Goal: Task Accomplishment & Management: Use online tool/utility

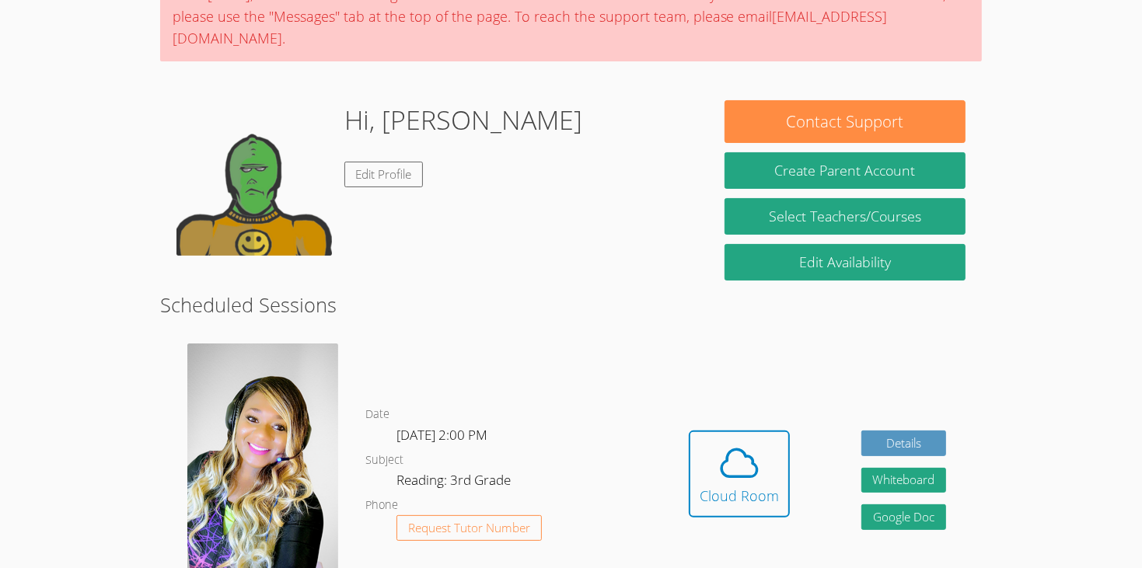
scroll to position [155, 0]
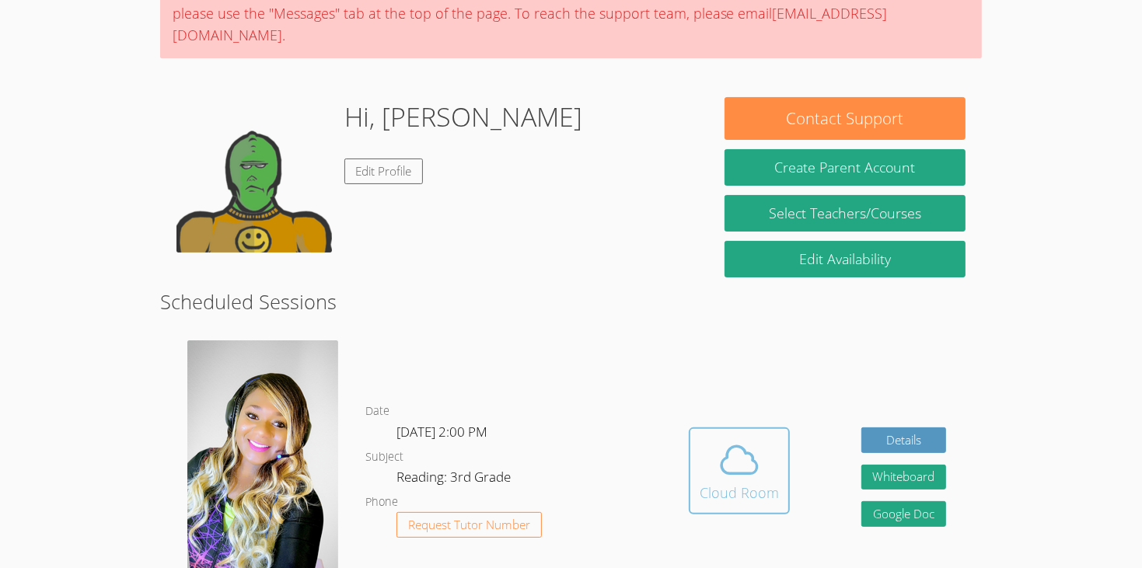
click at [750, 447] on icon at bounding box center [740, 461] width 44 height 44
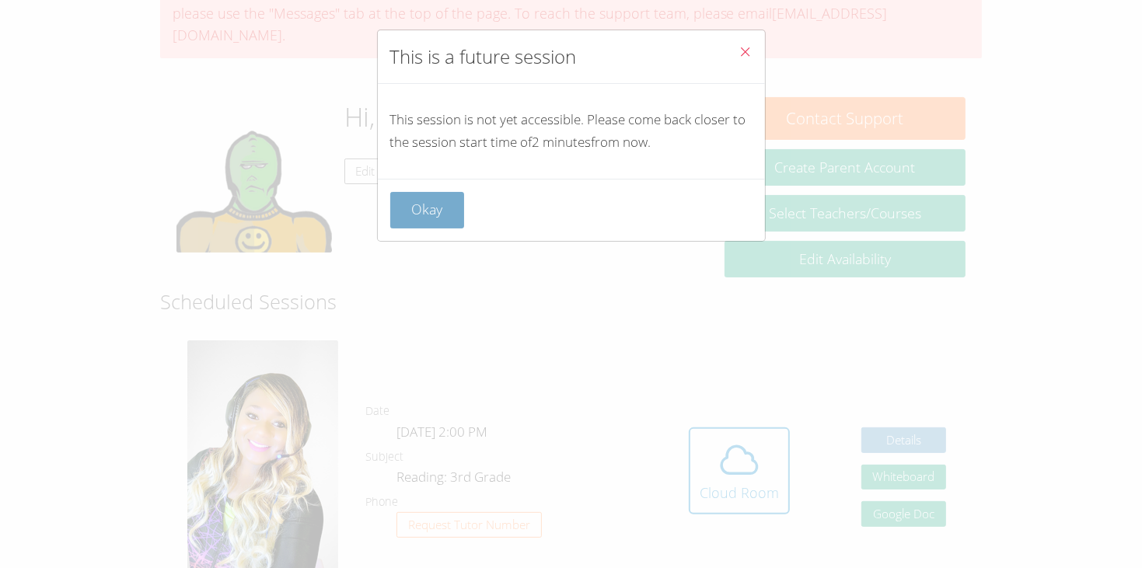
click at [416, 228] on button "Okay" at bounding box center [427, 210] width 75 height 37
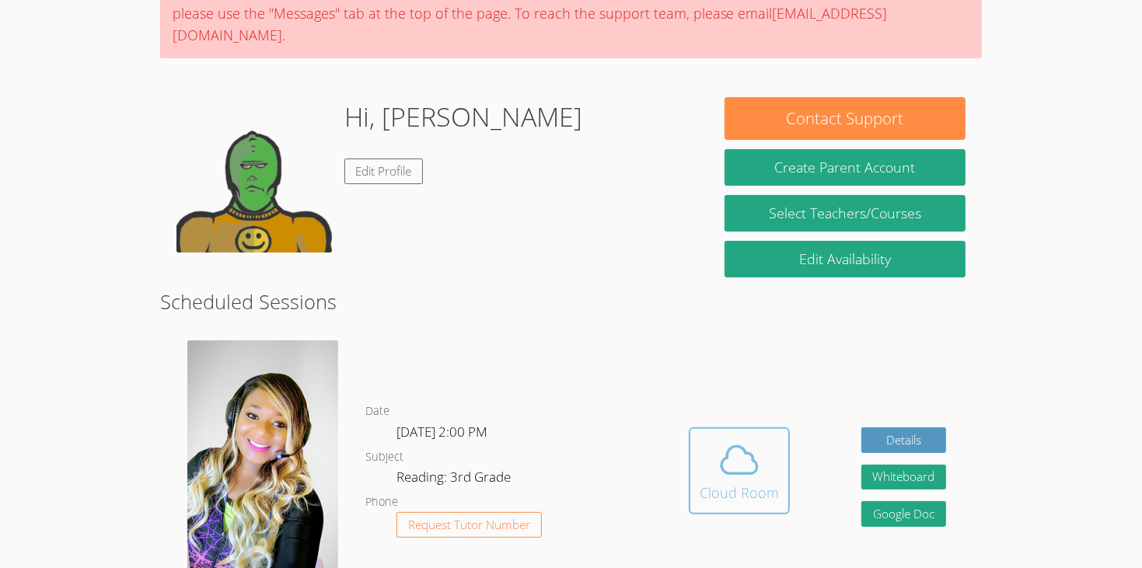
click at [712, 439] on span at bounding box center [739, 461] width 79 height 44
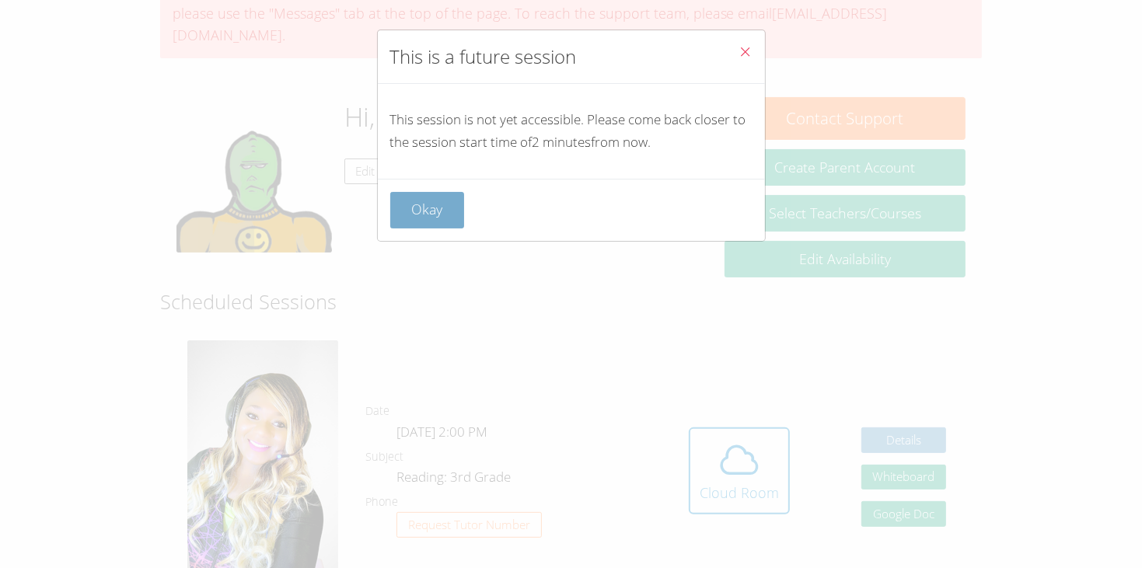
click at [414, 207] on button "Okay" at bounding box center [427, 210] width 75 height 37
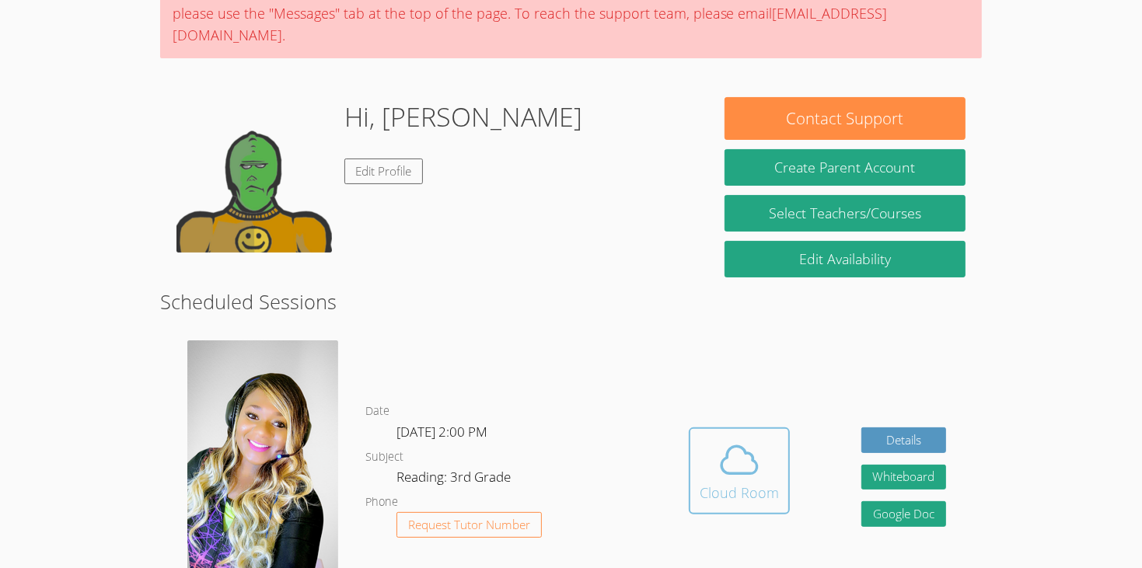
click at [733, 439] on icon at bounding box center [740, 461] width 44 height 44
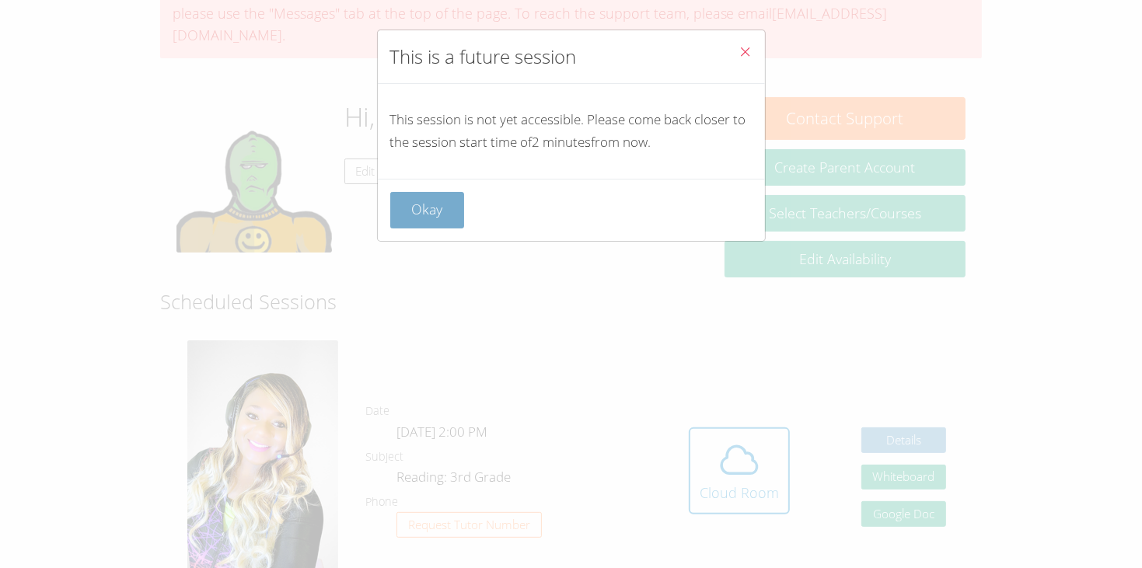
click at [449, 193] on button "Okay" at bounding box center [427, 210] width 75 height 37
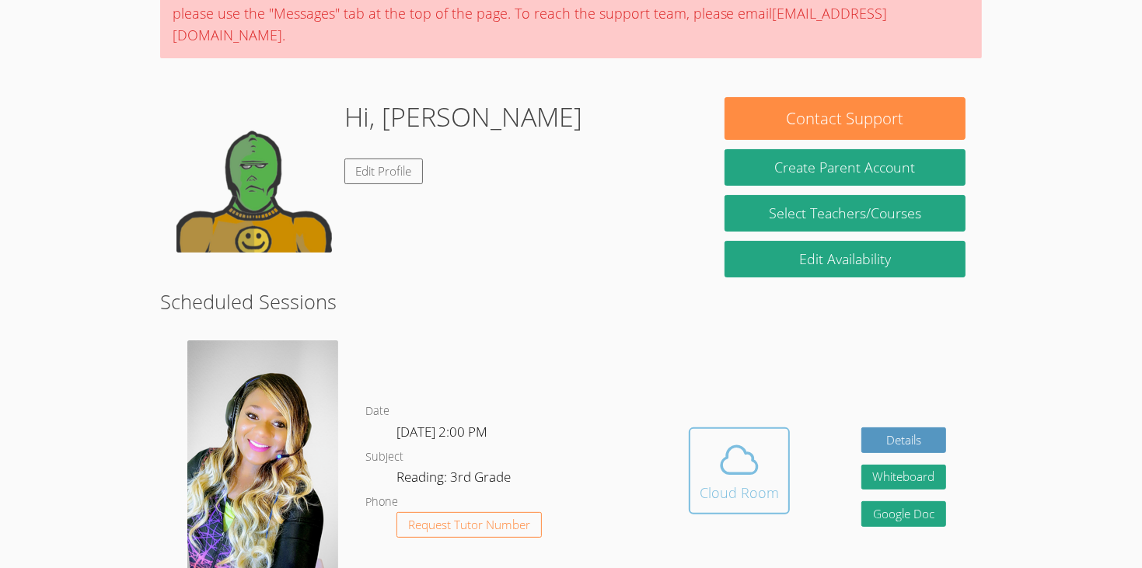
click at [759, 439] on icon at bounding box center [740, 461] width 44 height 44
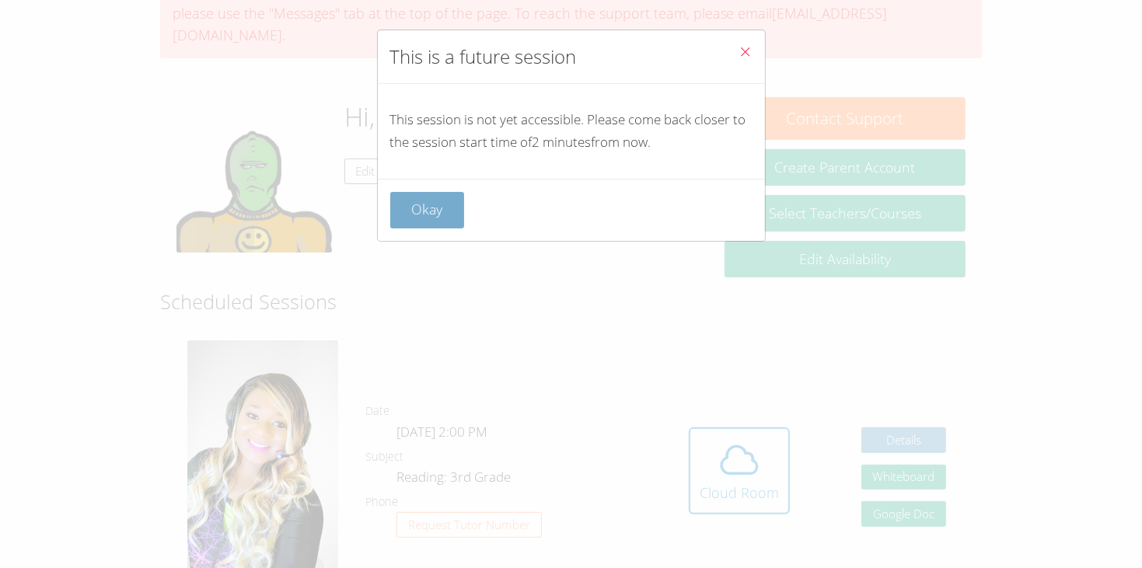
click at [435, 215] on button "Okay" at bounding box center [427, 210] width 75 height 37
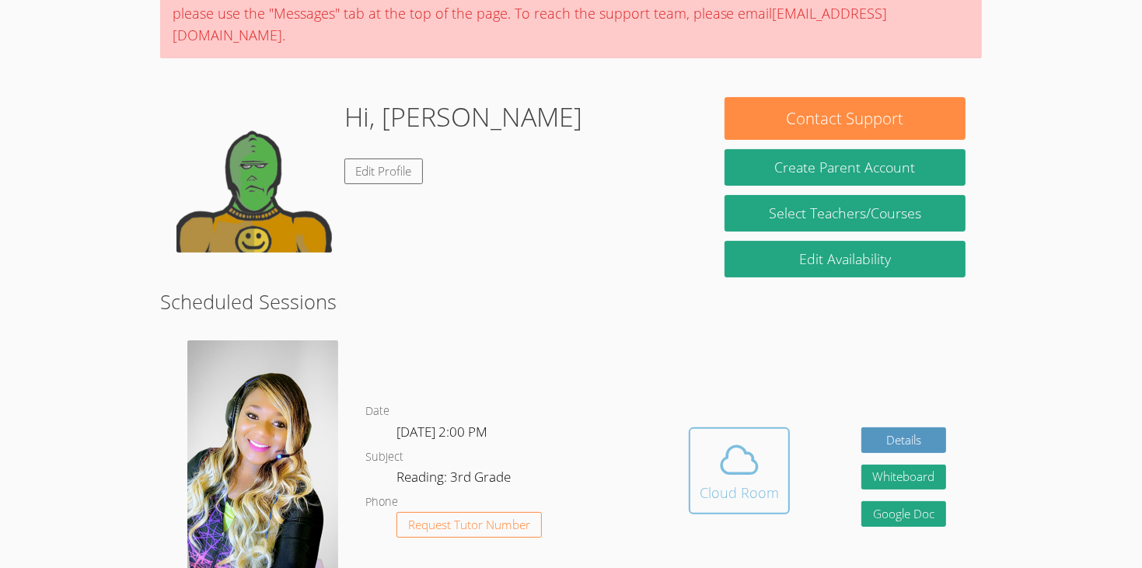
click at [780, 439] on button "Cloud Room" at bounding box center [739, 471] width 101 height 87
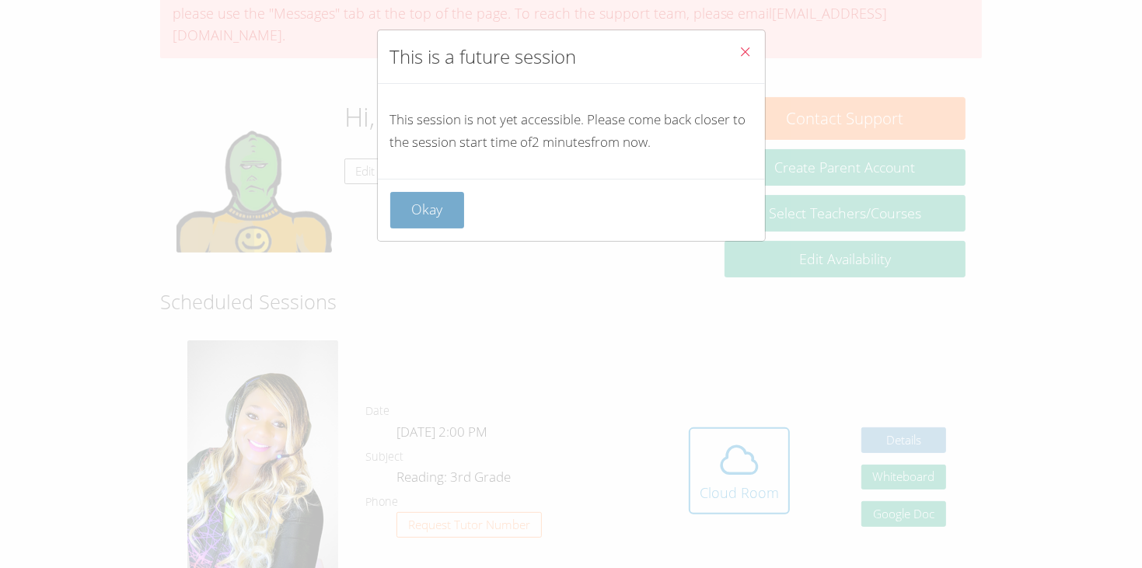
click at [407, 194] on button "Okay" at bounding box center [427, 210] width 75 height 37
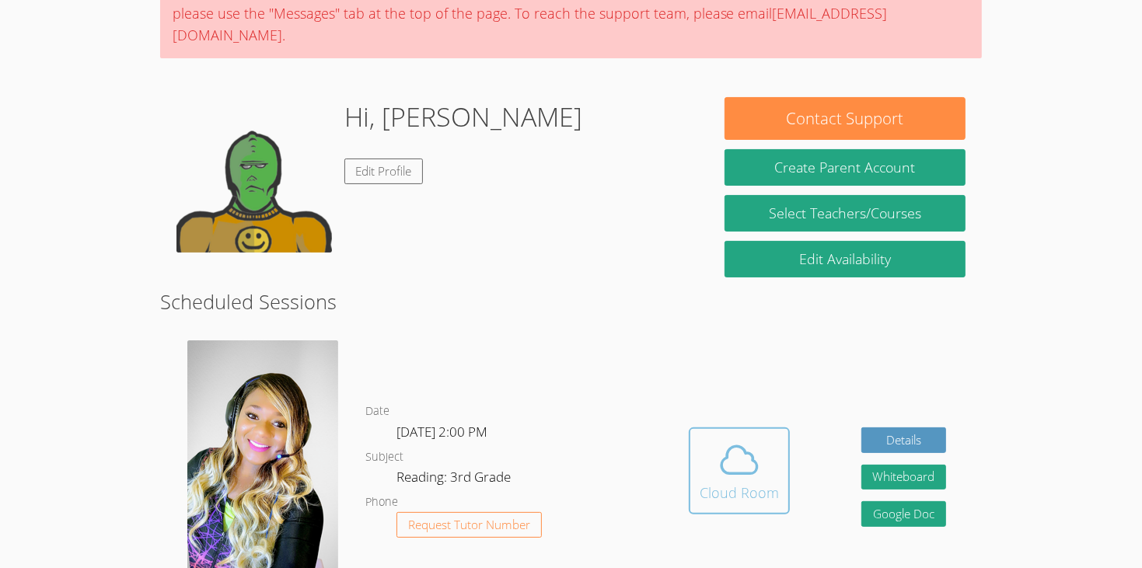
click at [741, 442] on icon at bounding box center [740, 461] width 44 height 44
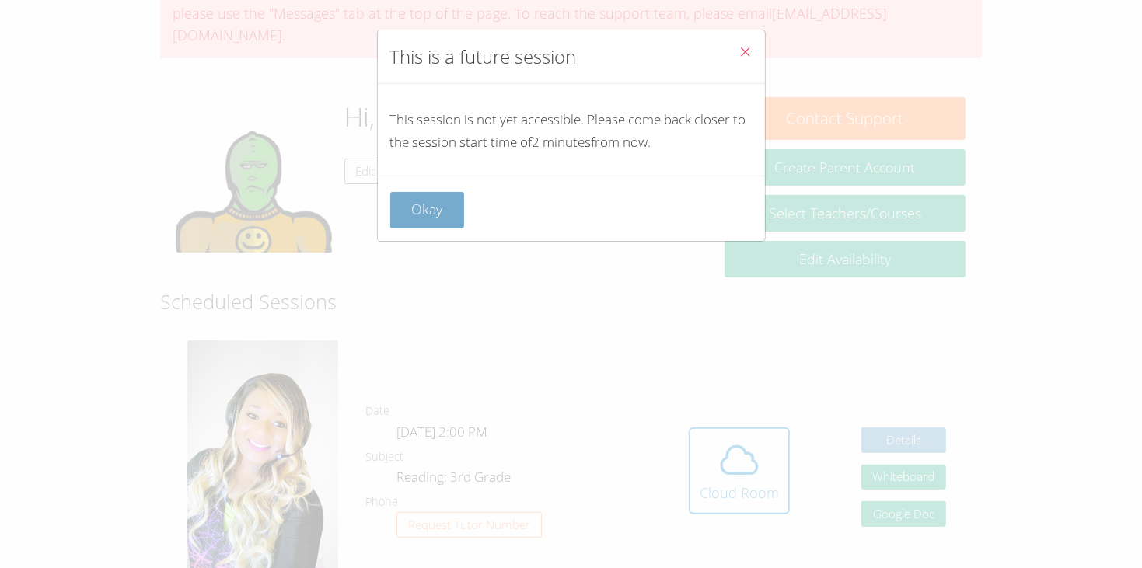
click at [418, 199] on button "Okay" at bounding box center [427, 210] width 75 height 37
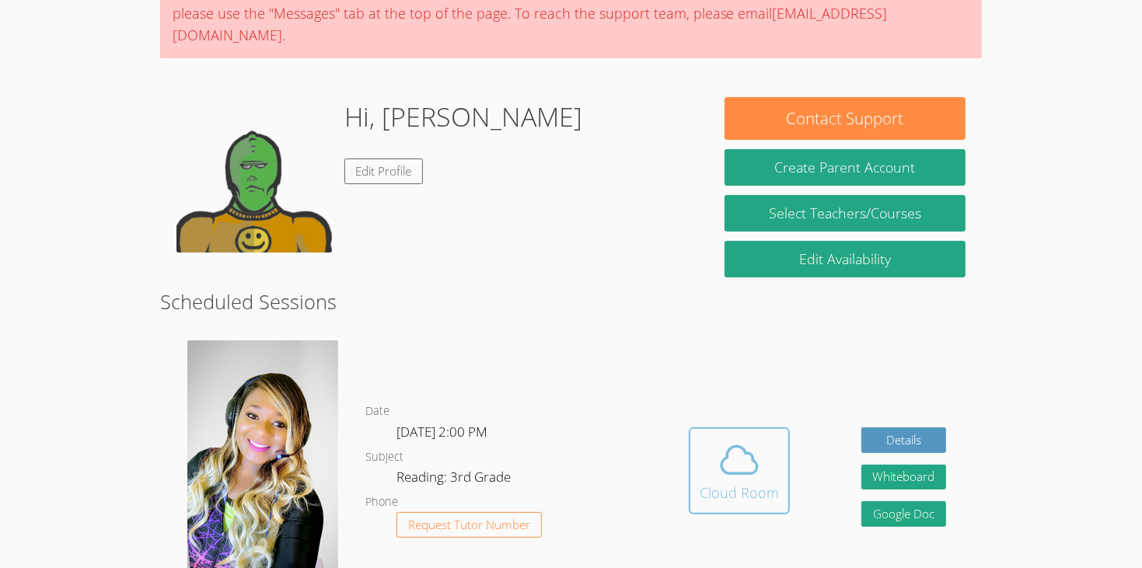
click at [722, 439] on icon at bounding box center [740, 461] width 44 height 44
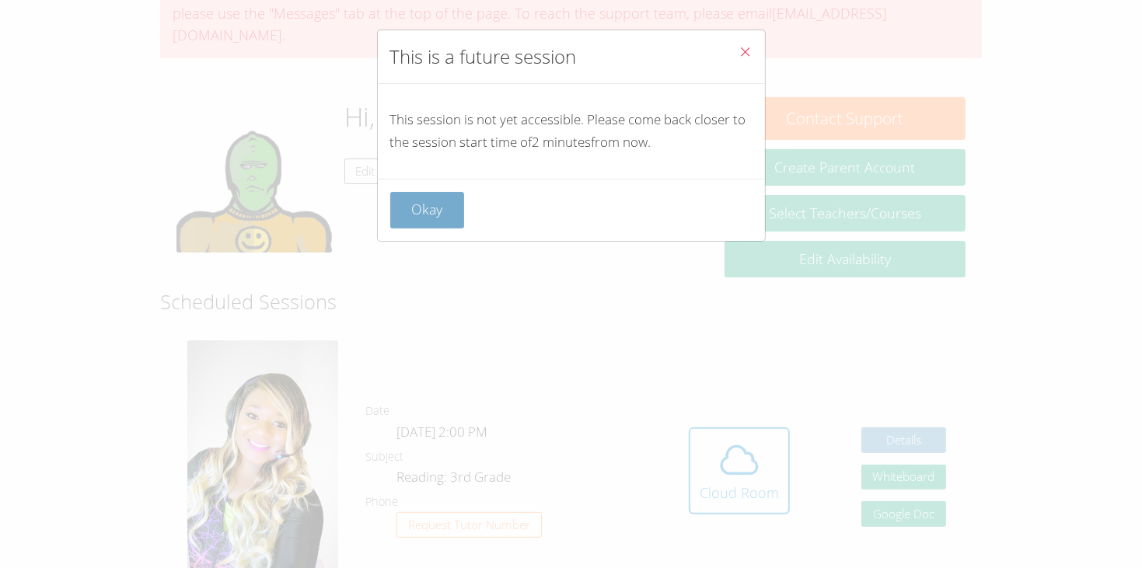
click at [446, 215] on button "Okay" at bounding box center [427, 210] width 75 height 37
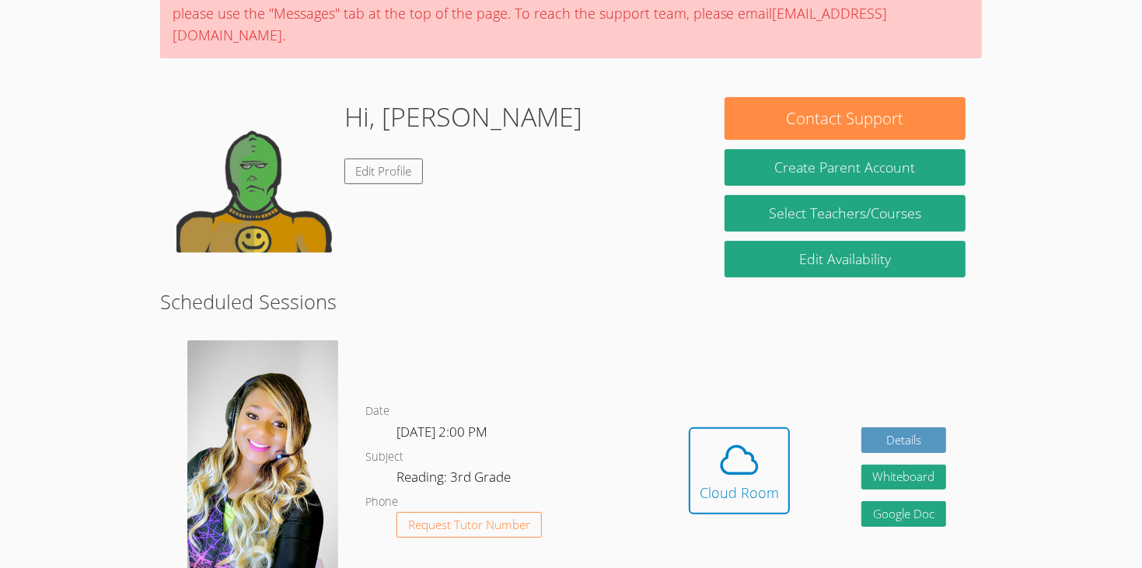
click at [727, 364] on div "Hidden Cloud Room Details Whiteboard Hidden Google Doc" at bounding box center [817, 483] width 329 height 309
click at [761, 440] on span at bounding box center [739, 461] width 79 height 44
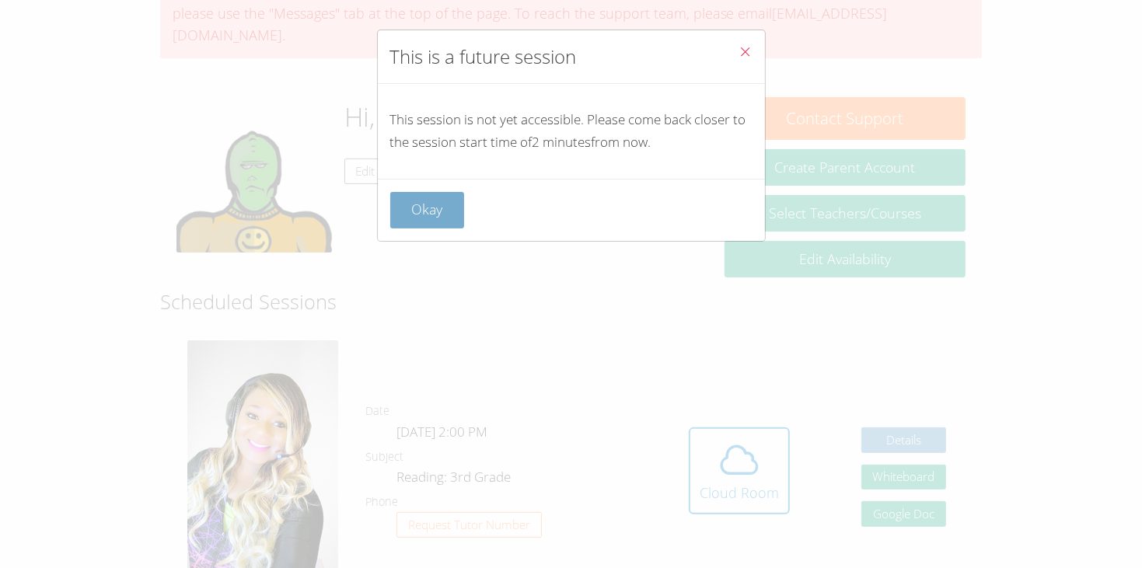
click at [416, 205] on button "Okay" at bounding box center [427, 210] width 75 height 37
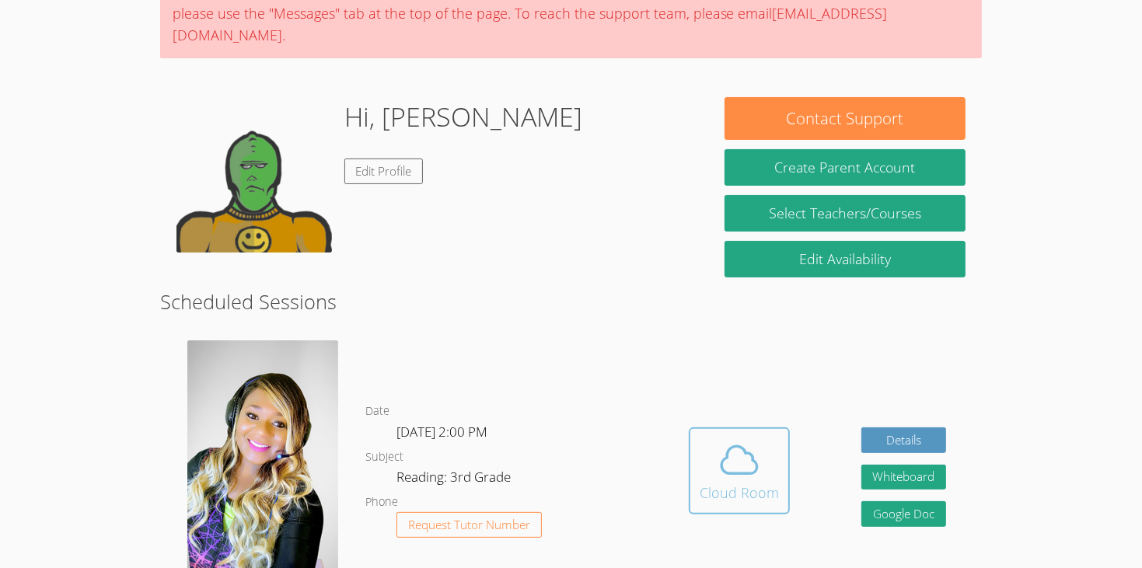
click at [763, 446] on span at bounding box center [739, 461] width 79 height 44
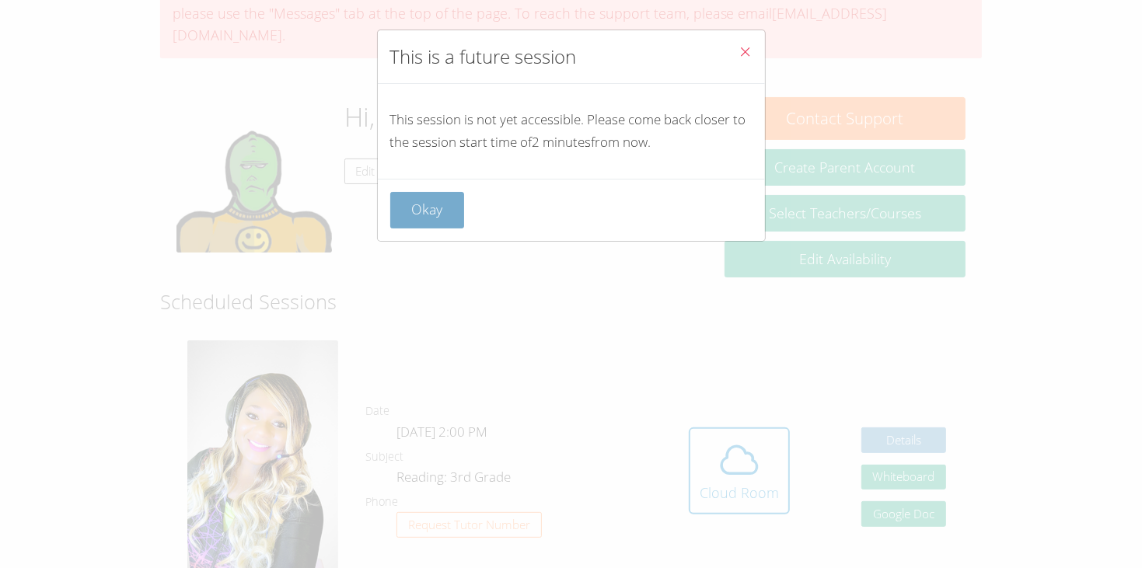
click at [409, 210] on button "Okay" at bounding box center [427, 210] width 75 height 37
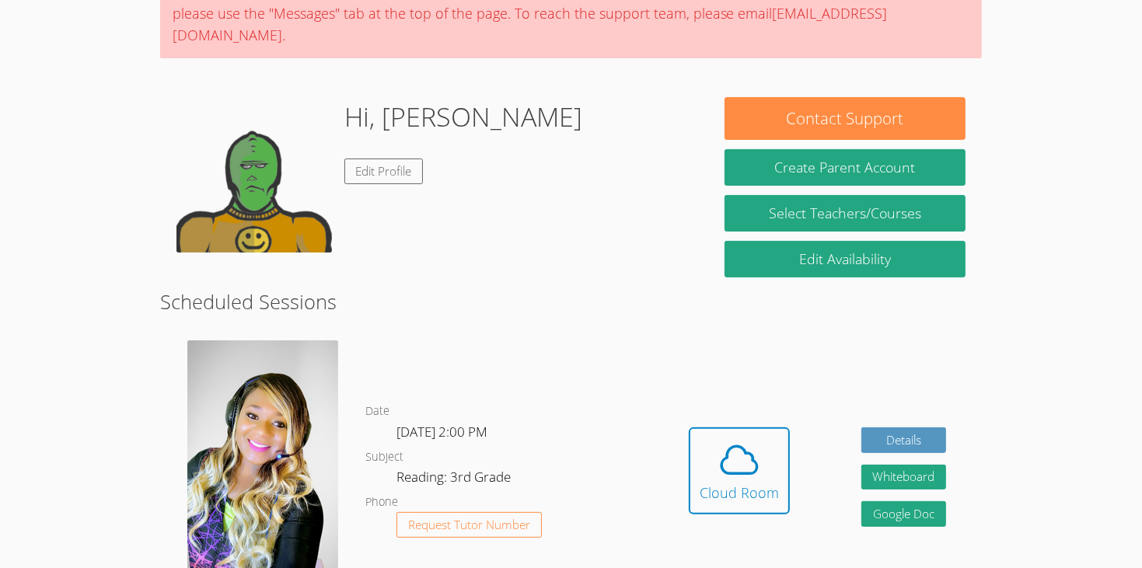
click at [409, 210] on div "Hi, JAMES Edit Profile" at bounding box center [464, 175] width 238 height 156
click at [745, 482] on div "Cloud Room" at bounding box center [739, 493] width 79 height 22
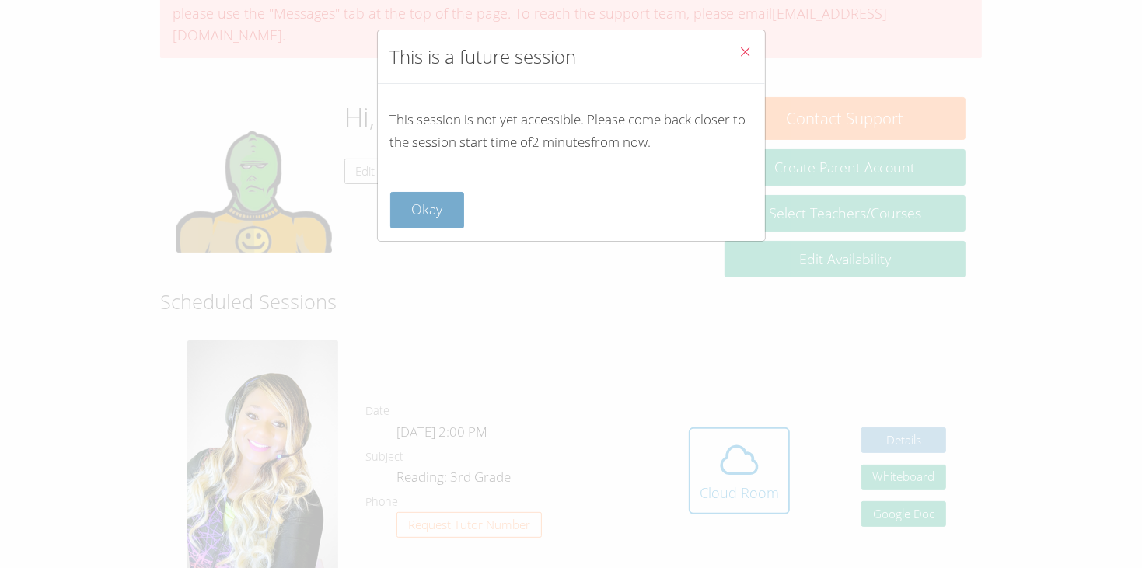
click at [446, 219] on button "Okay" at bounding box center [427, 210] width 75 height 37
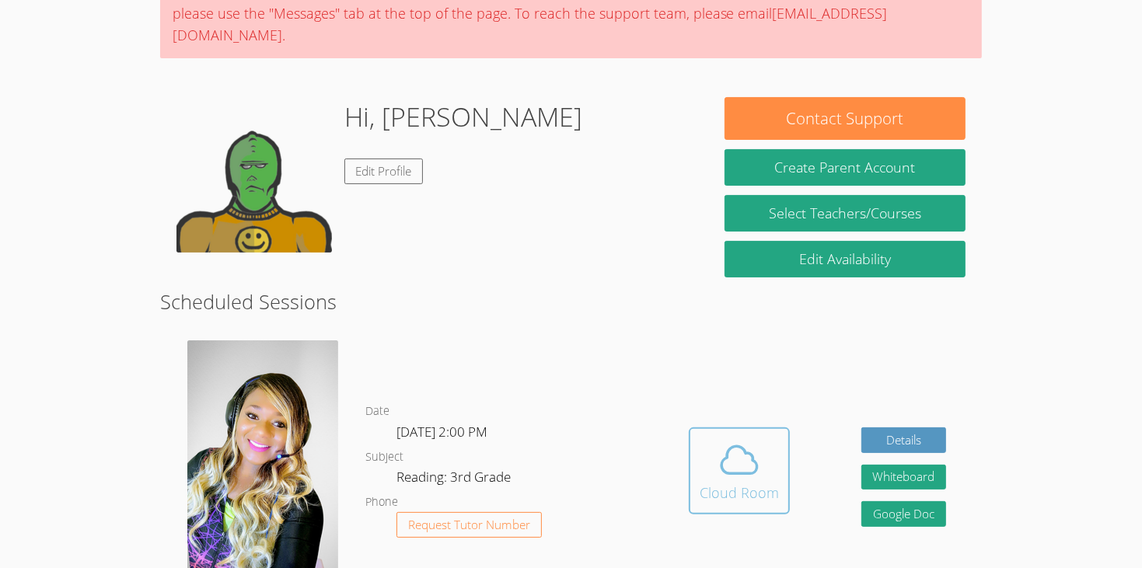
click at [735, 482] on div "Cloud Room" at bounding box center [739, 493] width 79 height 22
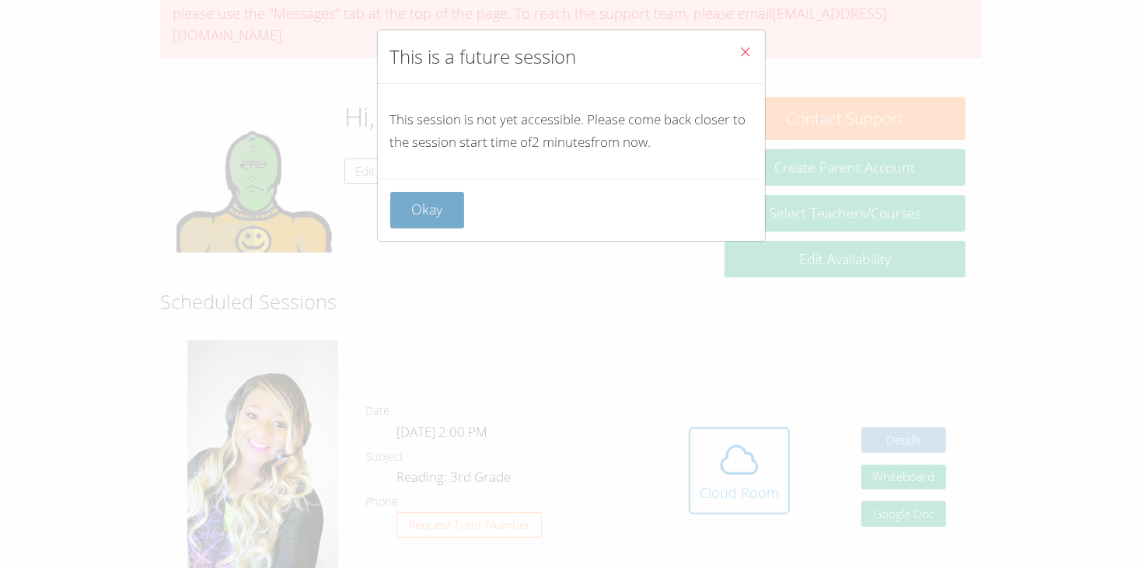
click at [428, 194] on button "Okay" at bounding box center [427, 210] width 75 height 37
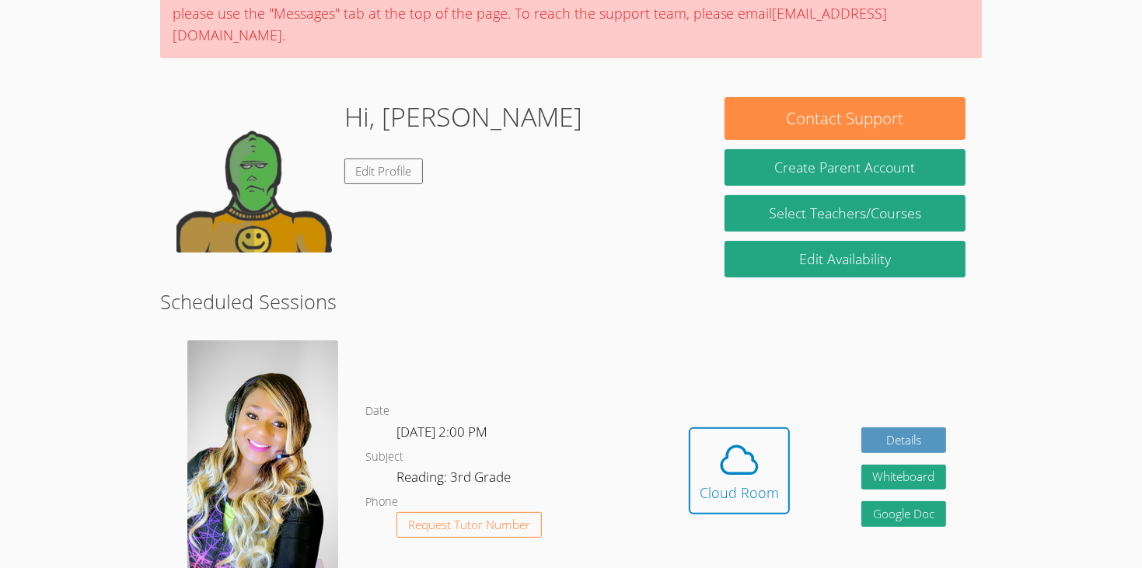
click at [809, 416] on div "Hidden Cloud Room Details Whiteboard Hidden Google Doc" at bounding box center [817, 483] width 329 height 309
click at [753, 439] on icon at bounding box center [740, 461] width 44 height 44
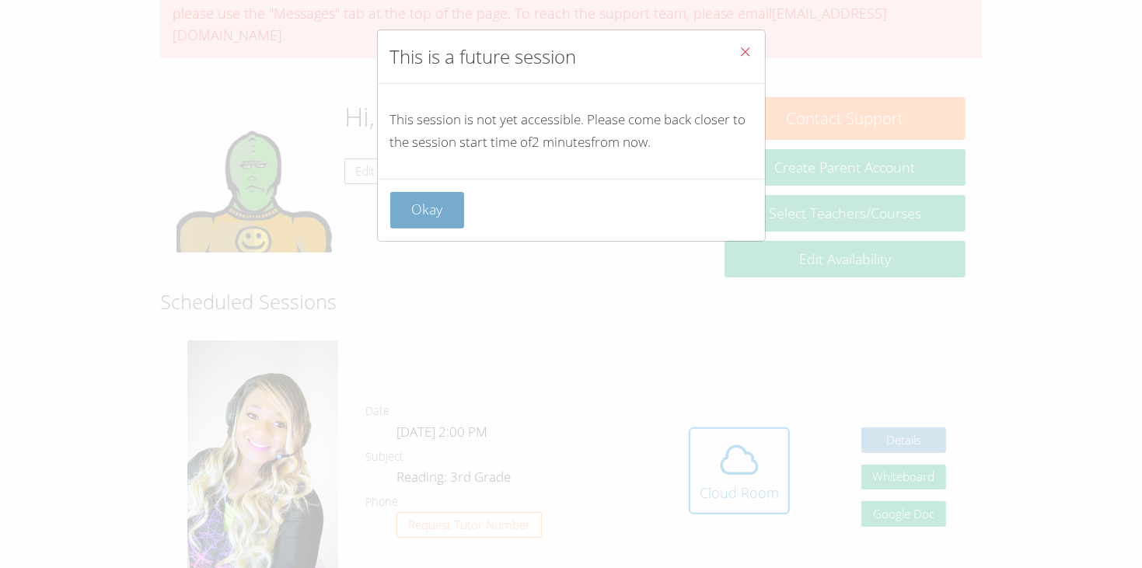
click at [451, 200] on button "Okay" at bounding box center [427, 210] width 75 height 37
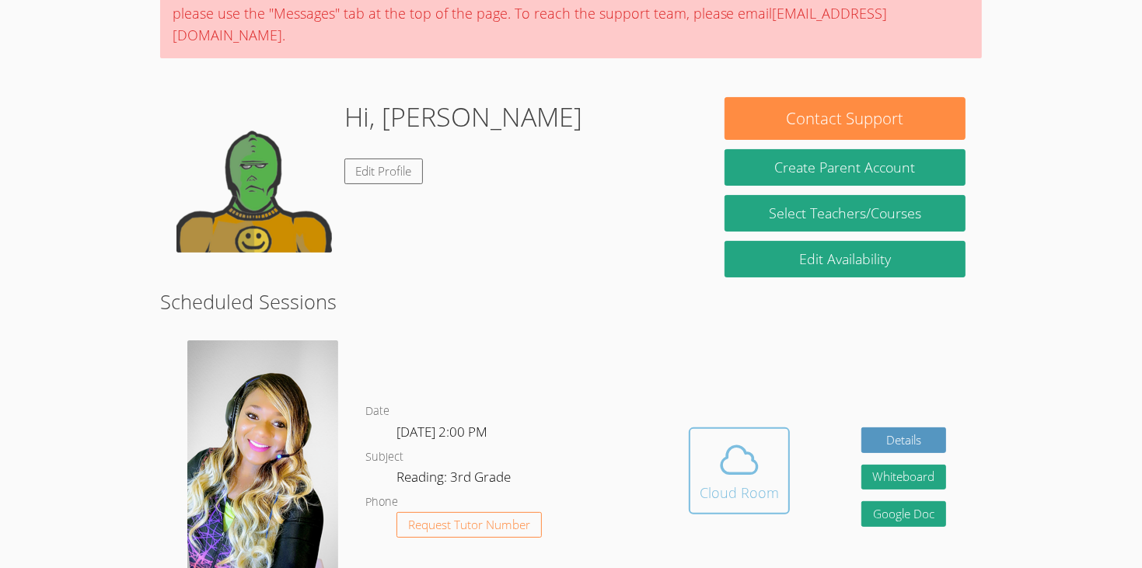
click at [753, 439] on icon at bounding box center [740, 461] width 44 height 44
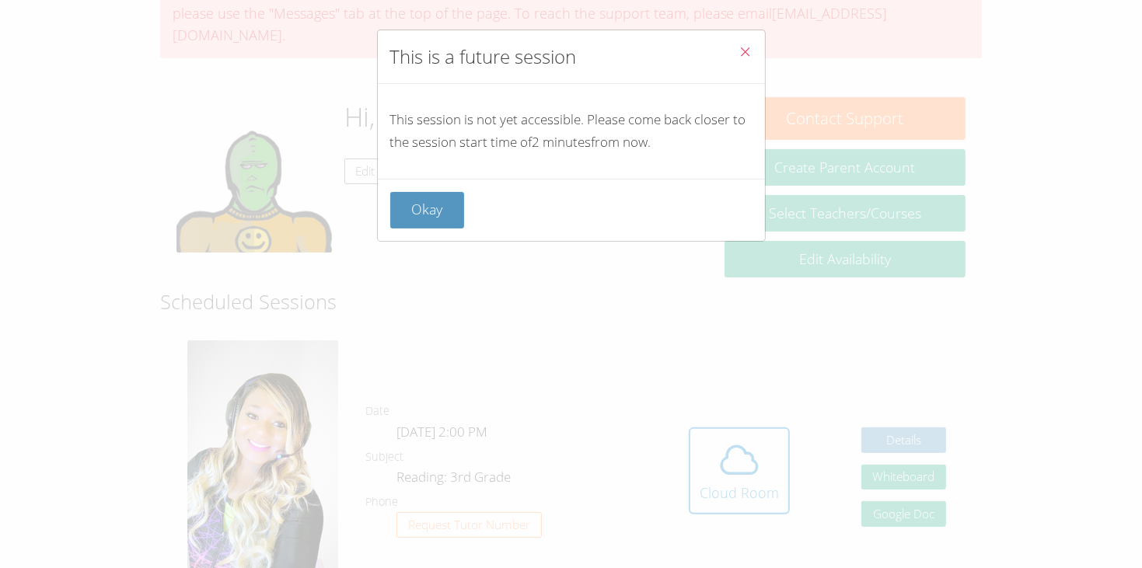
click at [434, 229] on div "Okay" at bounding box center [571, 210] width 387 height 62
click at [428, 218] on button "Okay" at bounding box center [427, 210] width 75 height 37
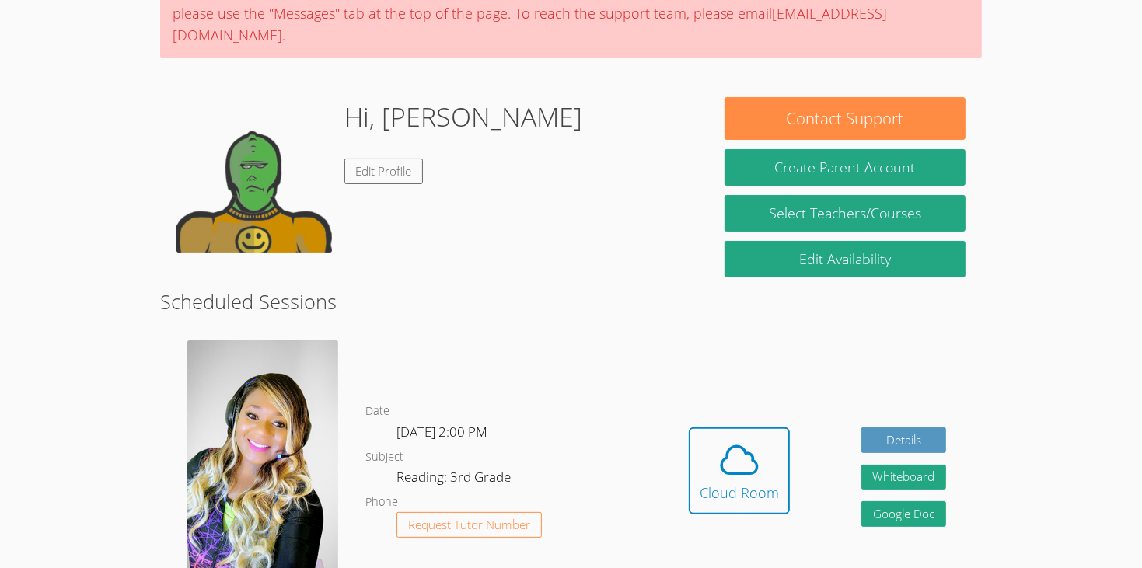
click at [725, 487] on link "Cloud Room" at bounding box center [739, 477] width 101 height 99
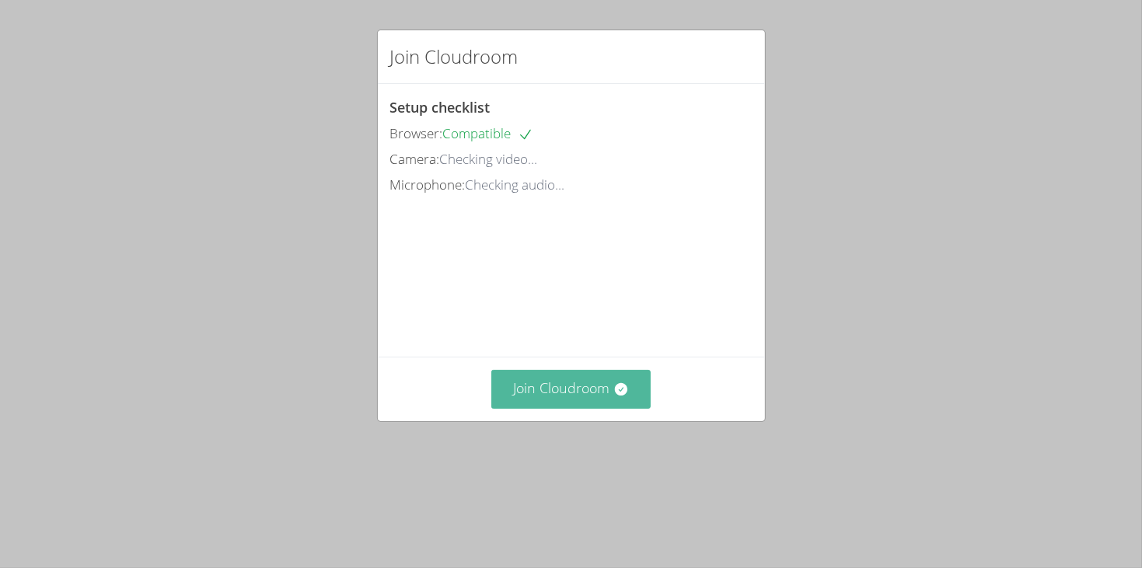
click at [551, 408] on button "Join Cloudroom" at bounding box center [570, 389] width 159 height 38
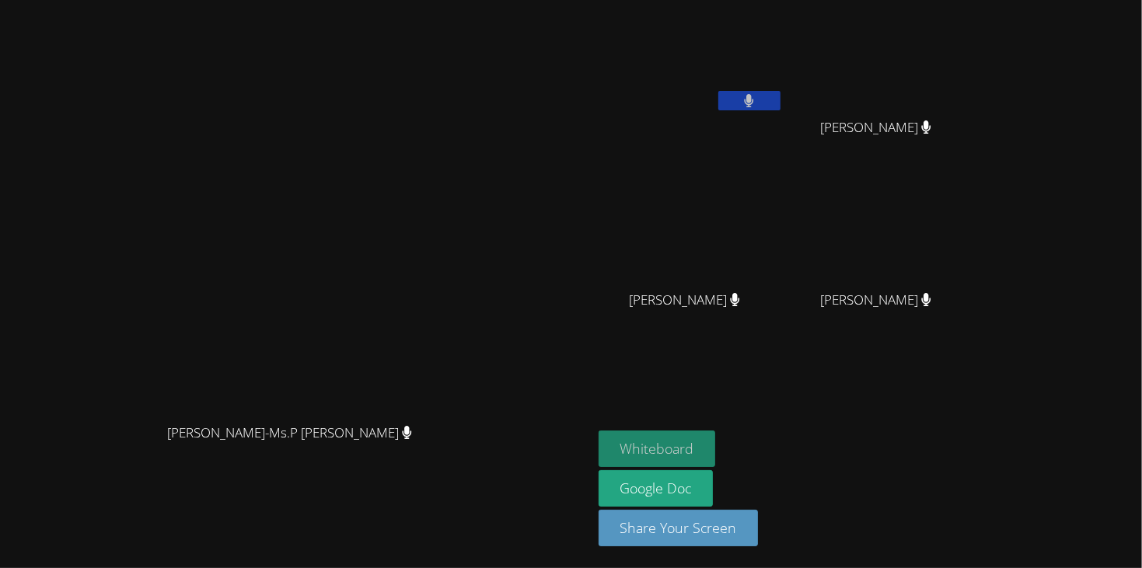
click at [693, 439] on button "Whiteboard" at bounding box center [657, 449] width 117 height 37
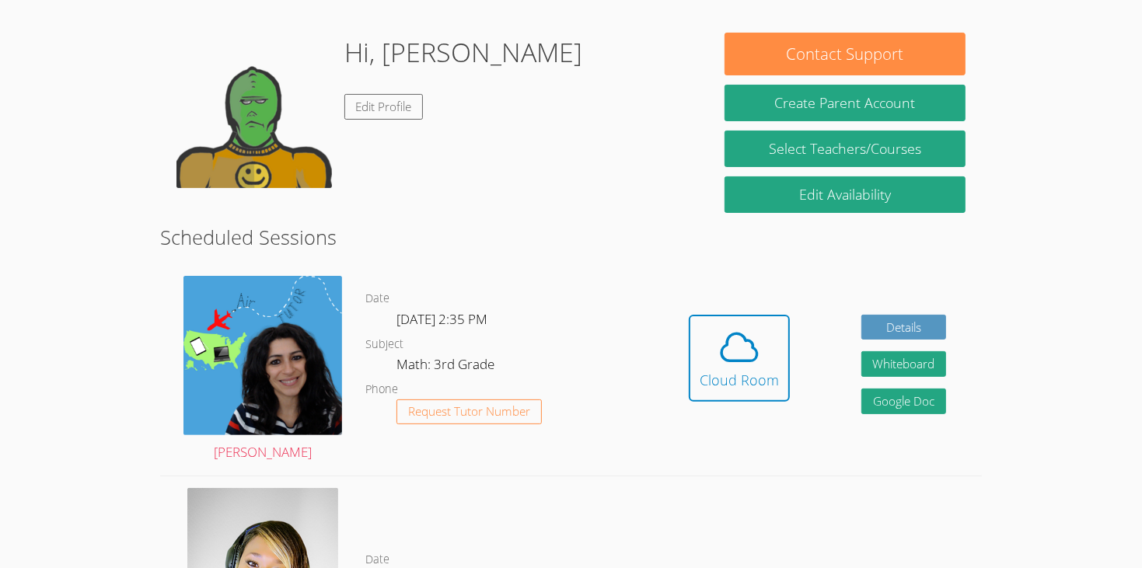
scroll to position [248, 0]
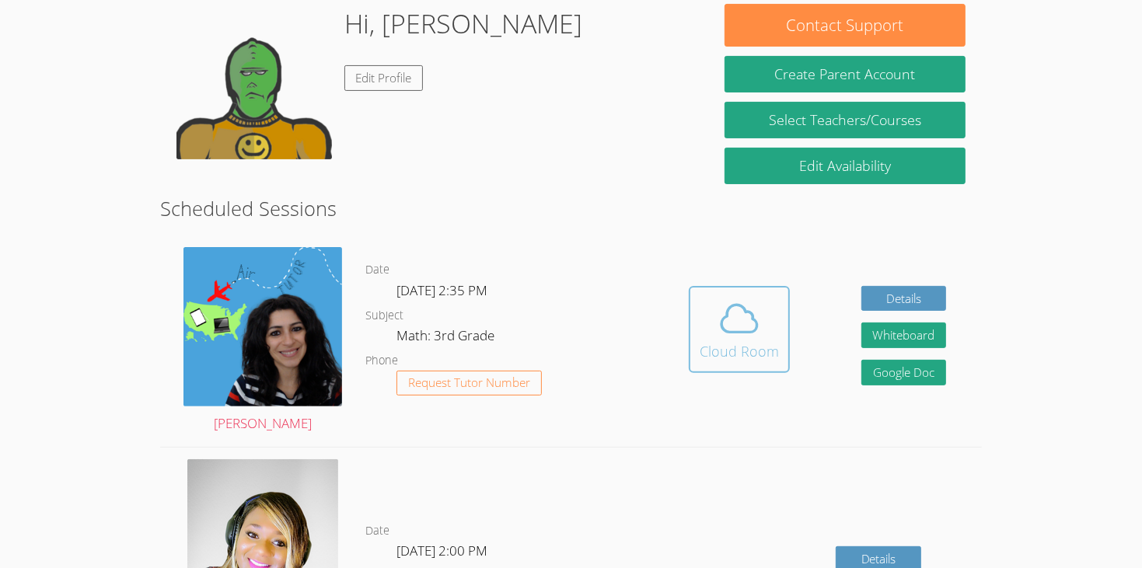
click at [710, 311] on span at bounding box center [739, 319] width 79 height 44
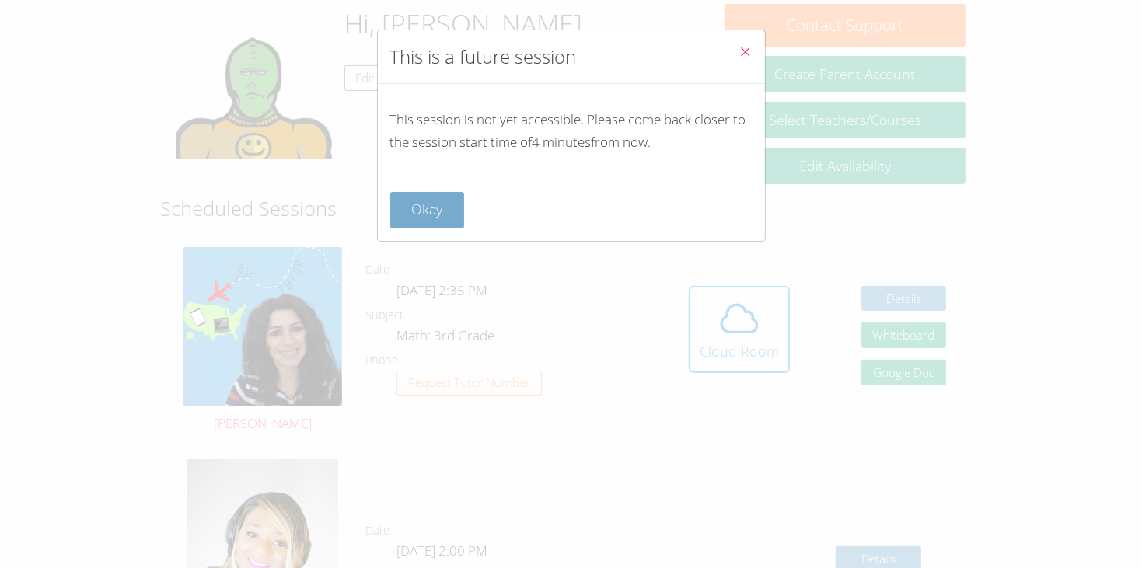
click at [449, 226] on button "Okay" at bounding box center [427, 210] width 75 height 37
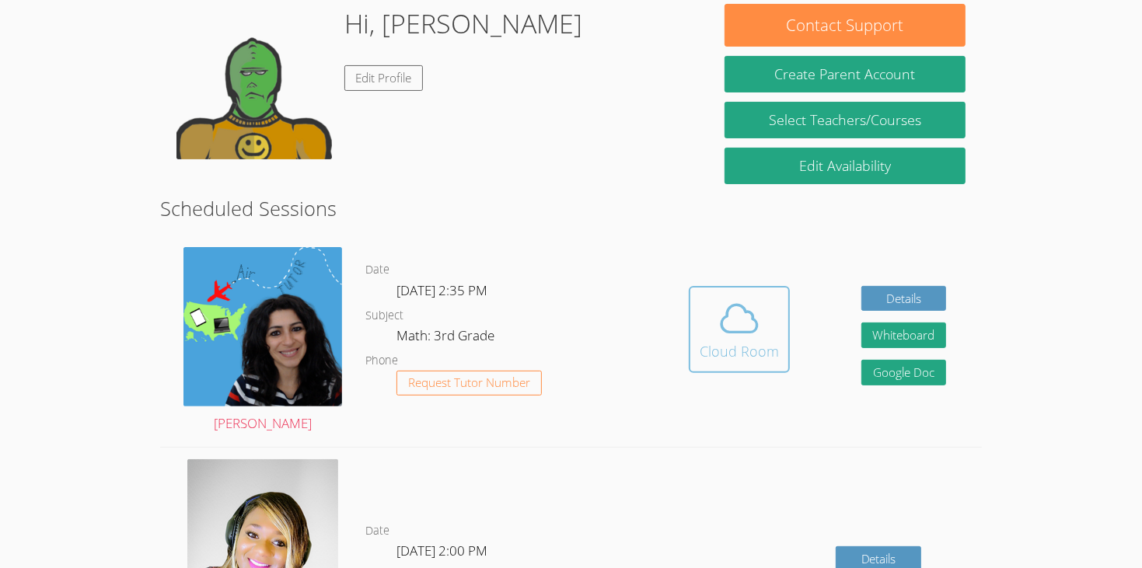
click at [728, 350] on button "Cloud Room" at bounding box center [739, 329] width 101 height 87
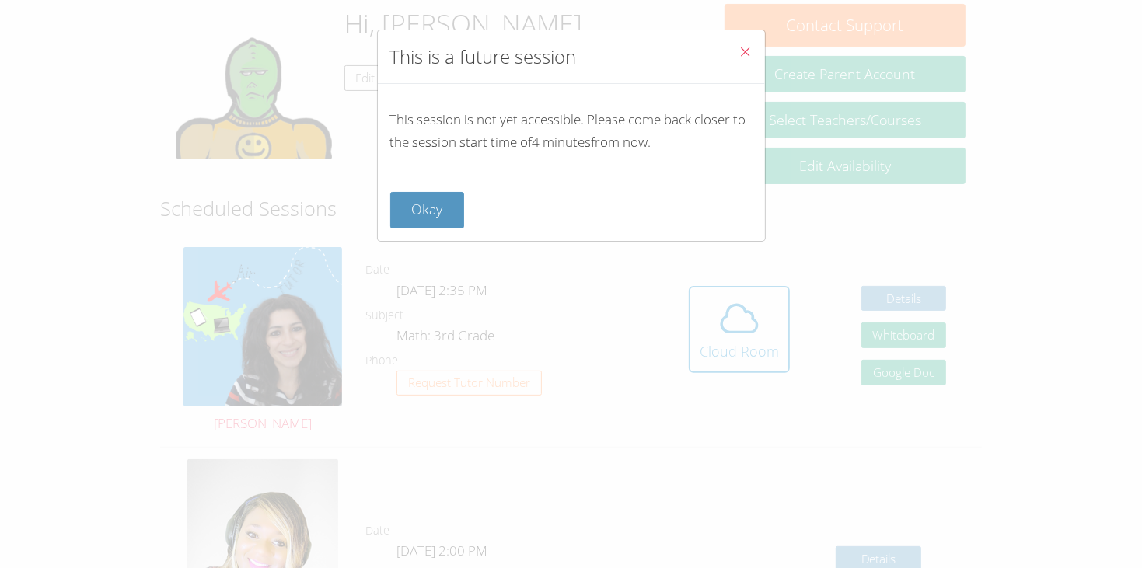
click at [495, 230] on div "Okay" at bounding box center [571, 210] width 387 height 62
click at [435, 187] on div "Okay" at bounding box center [571, 210] width 387 height 62
click at [440, 203] on button "Okay" at bounding box center [427, 210] width 75 height 37
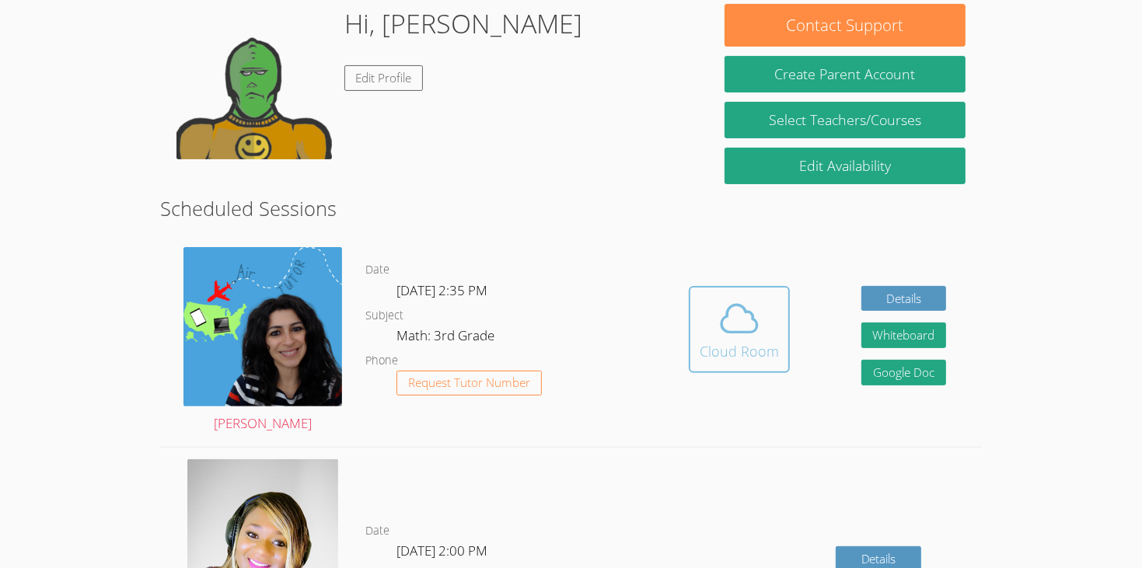
click at [711, 306] on span at bounding box center [739, 319] width 79 height 44
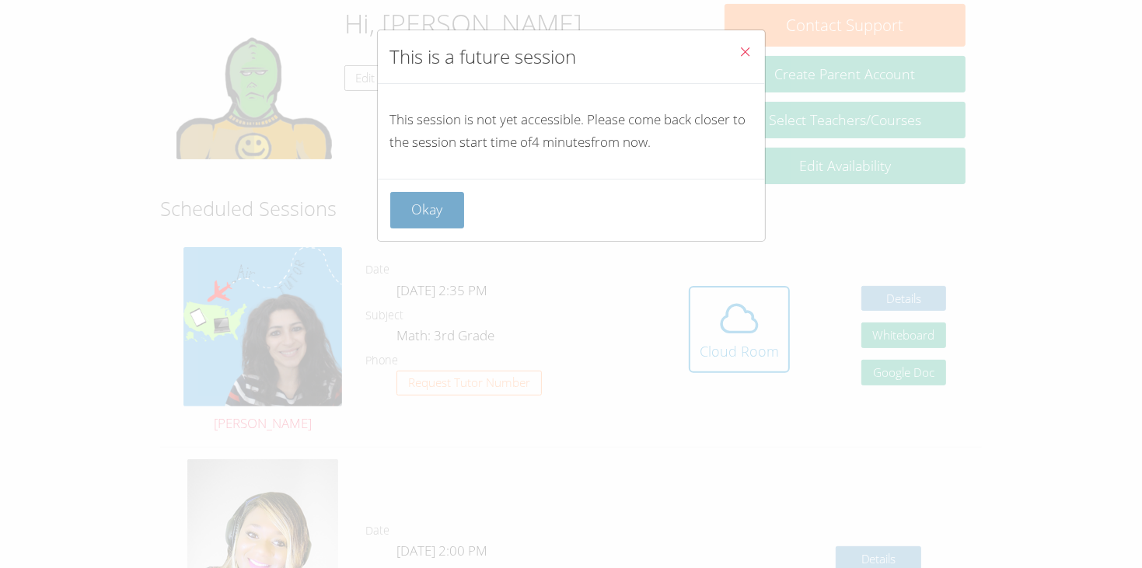
click at [438, 213] on button "Okay" at bounding box center [427, 210] width 75 height 37
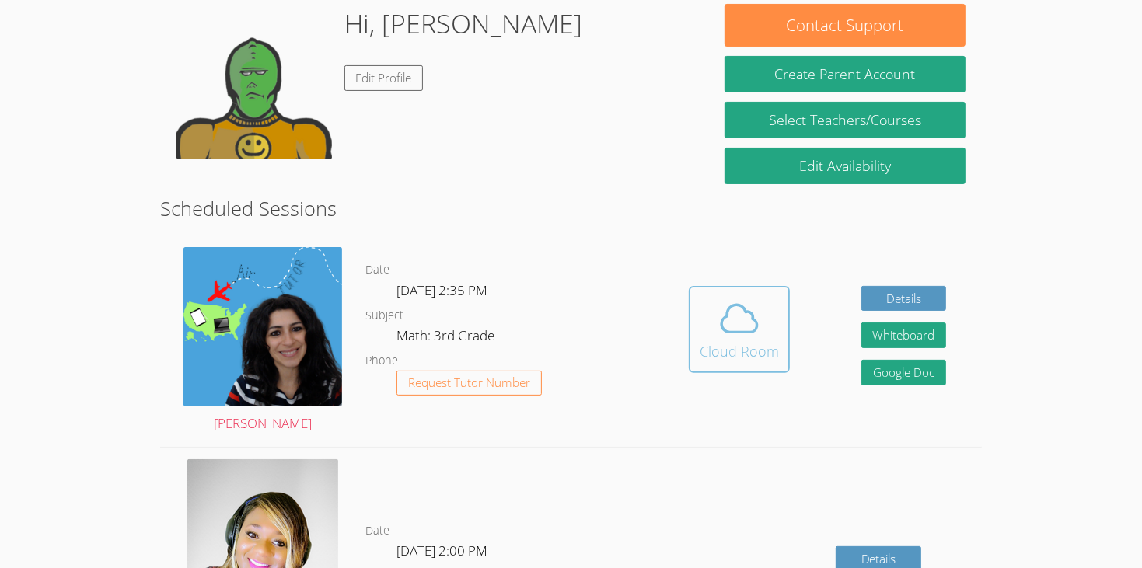
click at [712, 297] on span at bounding box center [739, 319] width 79 height 44
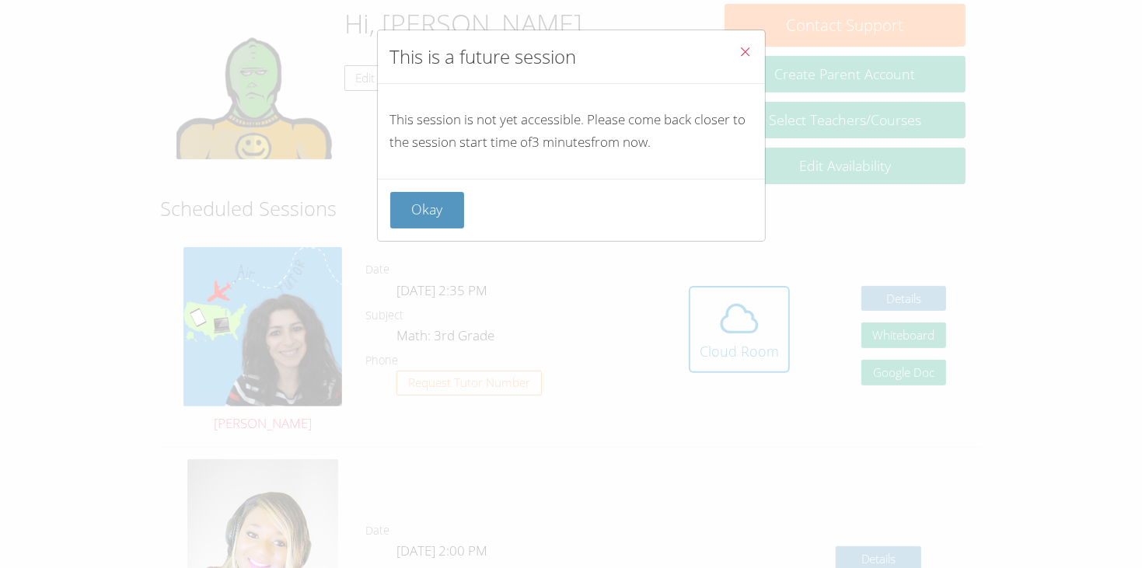
click at [435, 176] on div "This session is not yet accessible. Please come back closer to the session star…" at bounding box center [571, 131] width 387 height 95
click at [440, 187] on div "Okay" at bounding box center [571, 210] width 387 height 62
click at [442, 193] on button "Okay" at bounding box center [427, 210] width 75 height 37
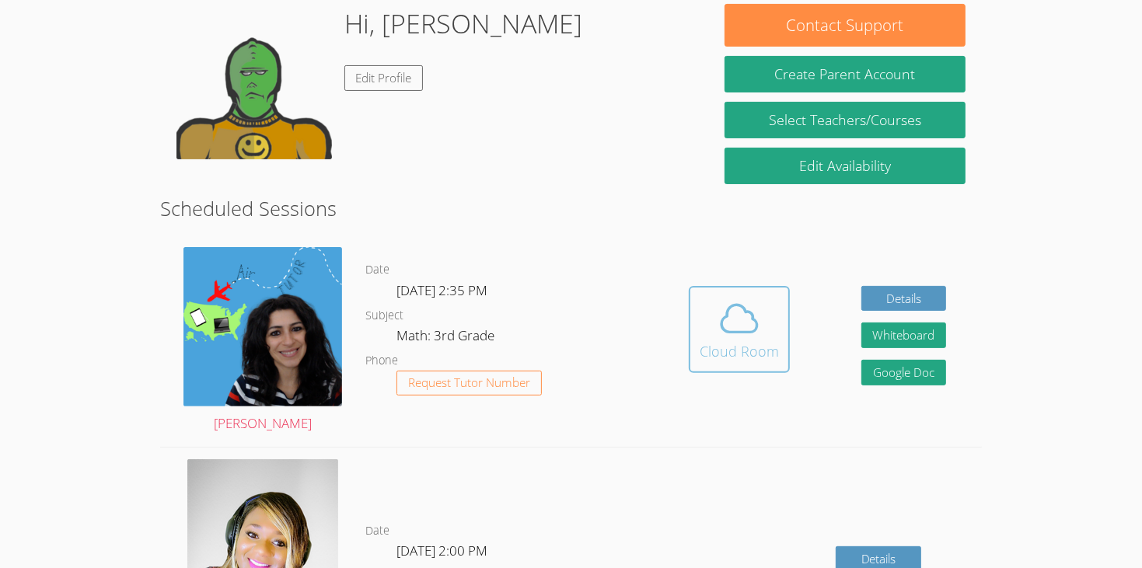
click at [733, 297] on icon at bounding box center [740, 319] width 44 height 44
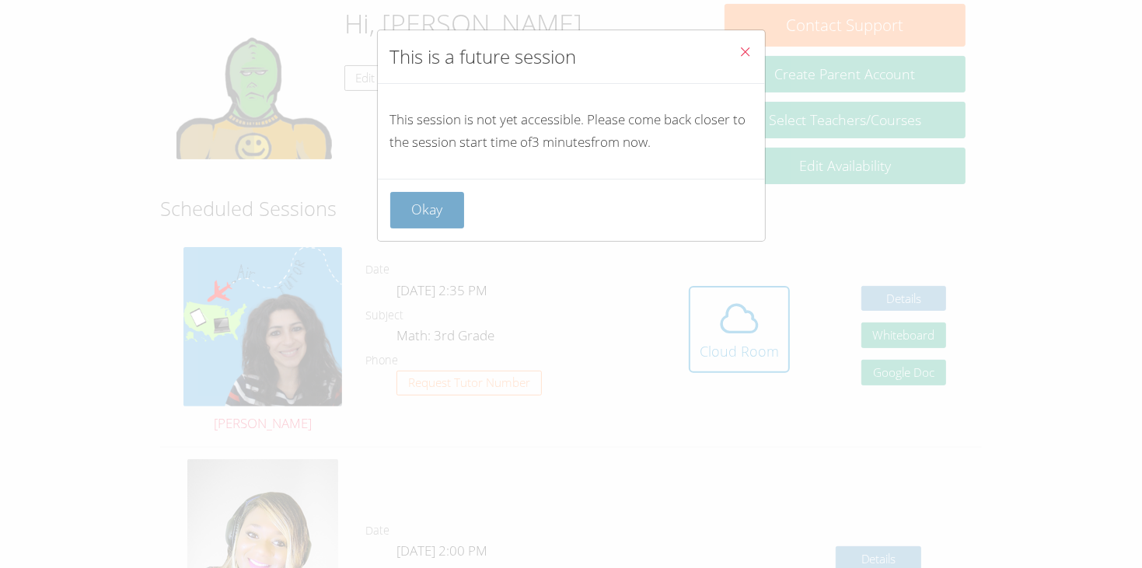
click at [447, 210] on button "Okay" at bounding box center [427, 210] width 75 height 37
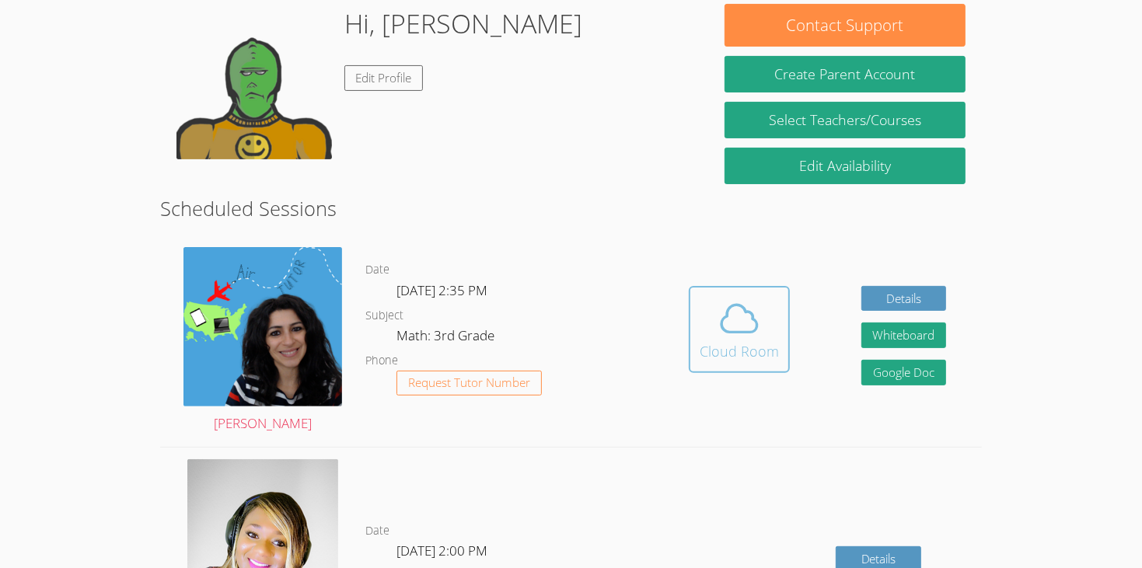
click at [696, 299] on button "Cloud Room" at bounding box center [739, 329] width 101 height 87
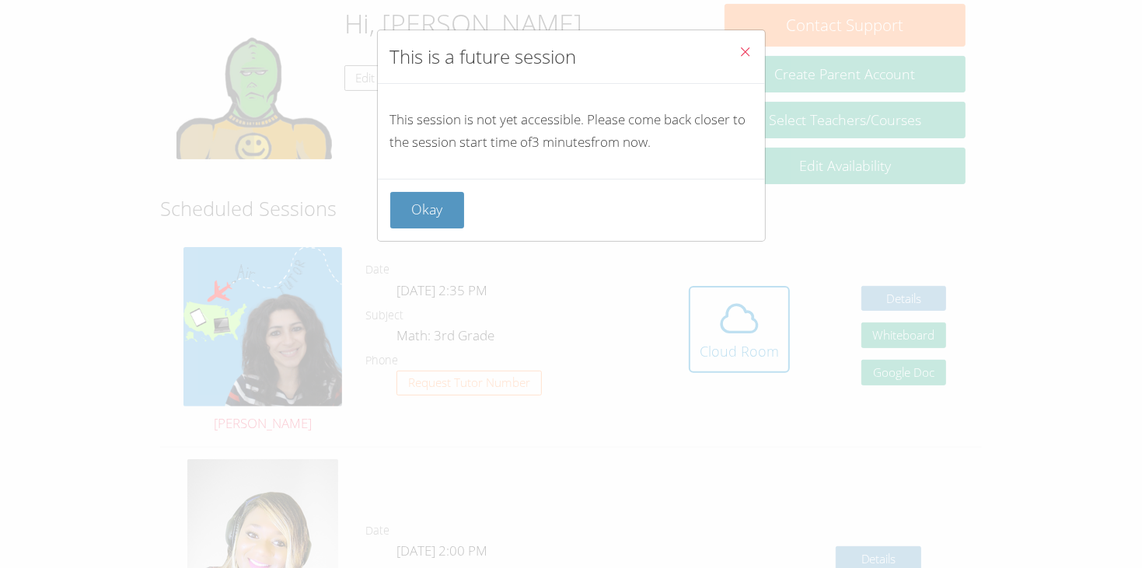
click at [408, 184] on div "Okay" at bounding box center [571, 210] width 387 height 62
click at [440, 215] on button "Okay" at bounding box center [427, 210] width 75 height 37
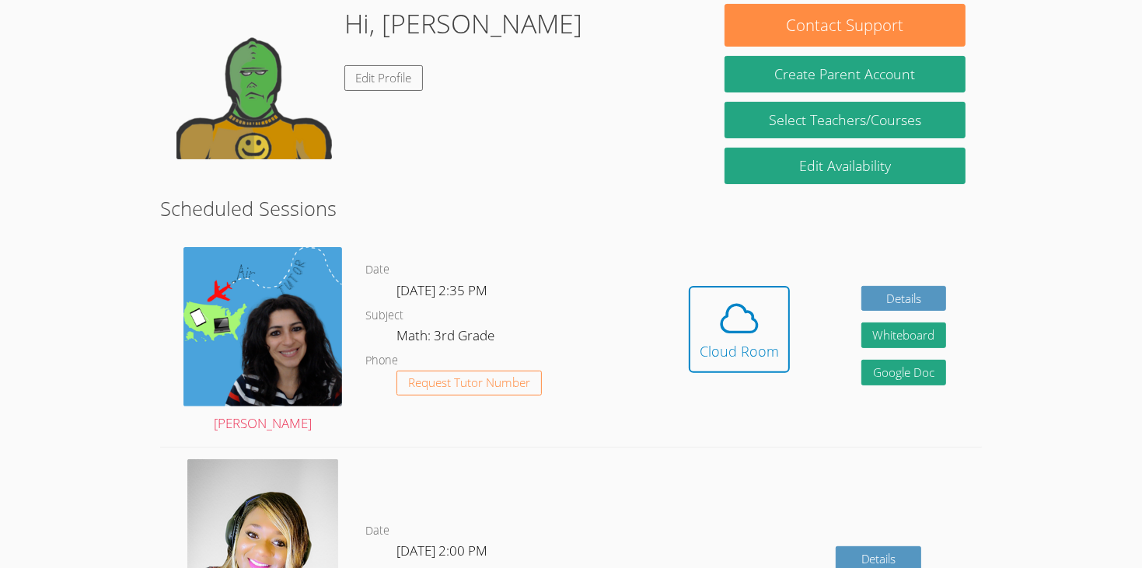
click at [440, 236] on div "Date Tue Oct 7, 2:35 PM Subject Math: 3rd Grade Phone Request Tutor Number" at bounding box center [509, 342] width 288 height 212
click at [727, 310] on icon at bounding box center [740, 319] width 36 height 27
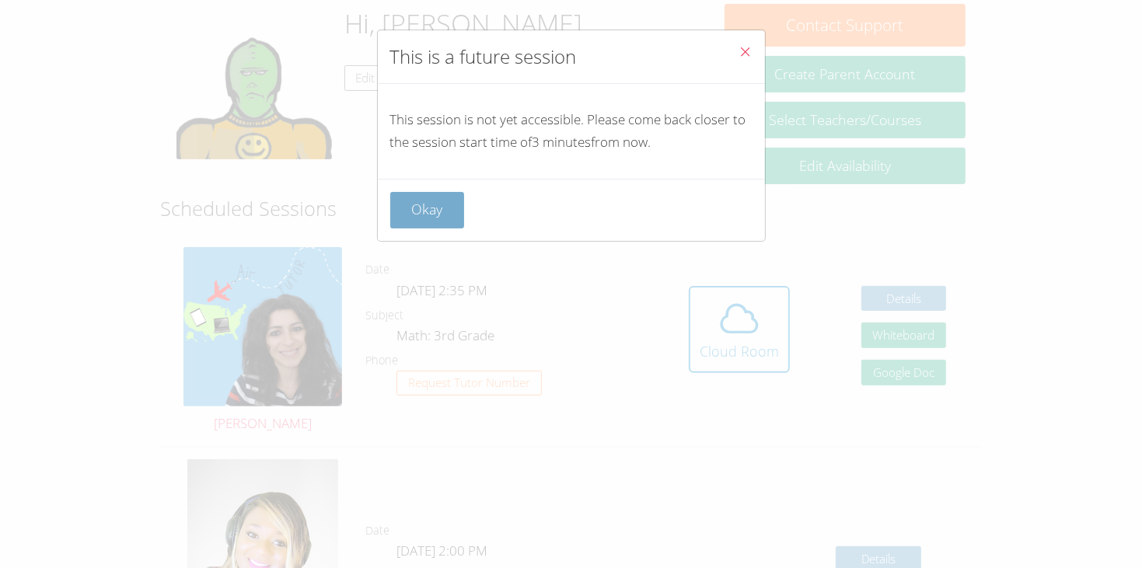
click at [452, 200] on button "Okay" at bounding box center [427, 210] width 75 height 37
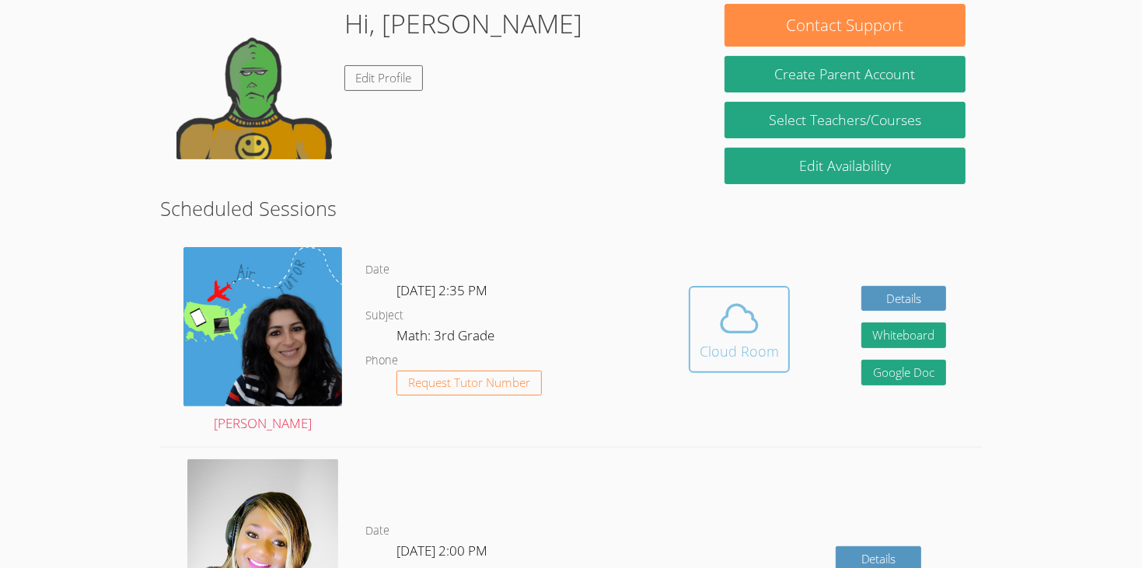
click at [768, 313] on span at bounding box center [739, 319] width 79 height 44
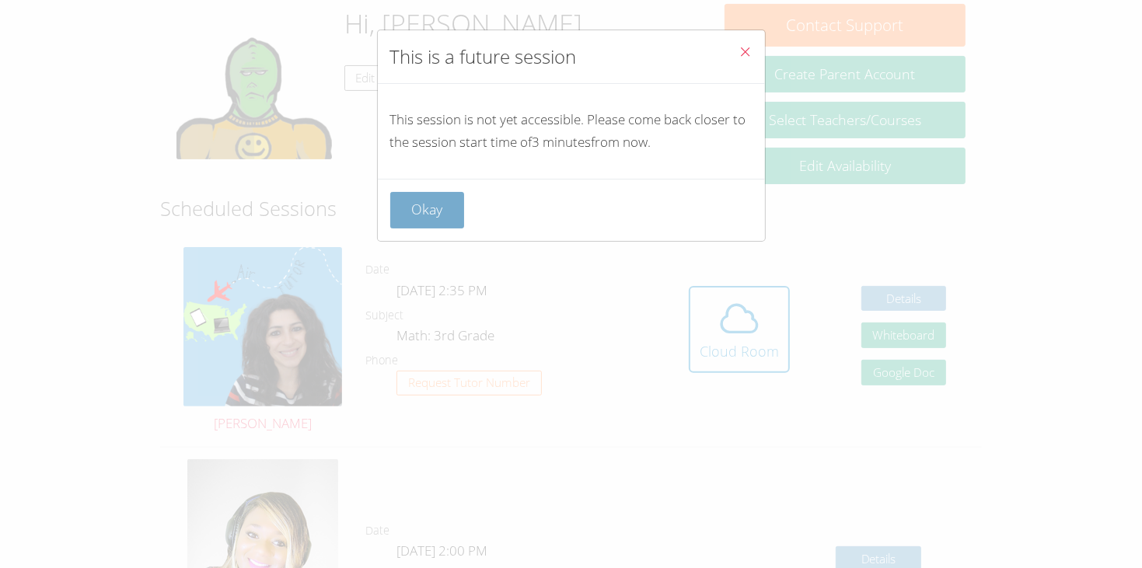
click at [435, 201] on button "Okay" at bounding box center [427, 210] width 75 height 37
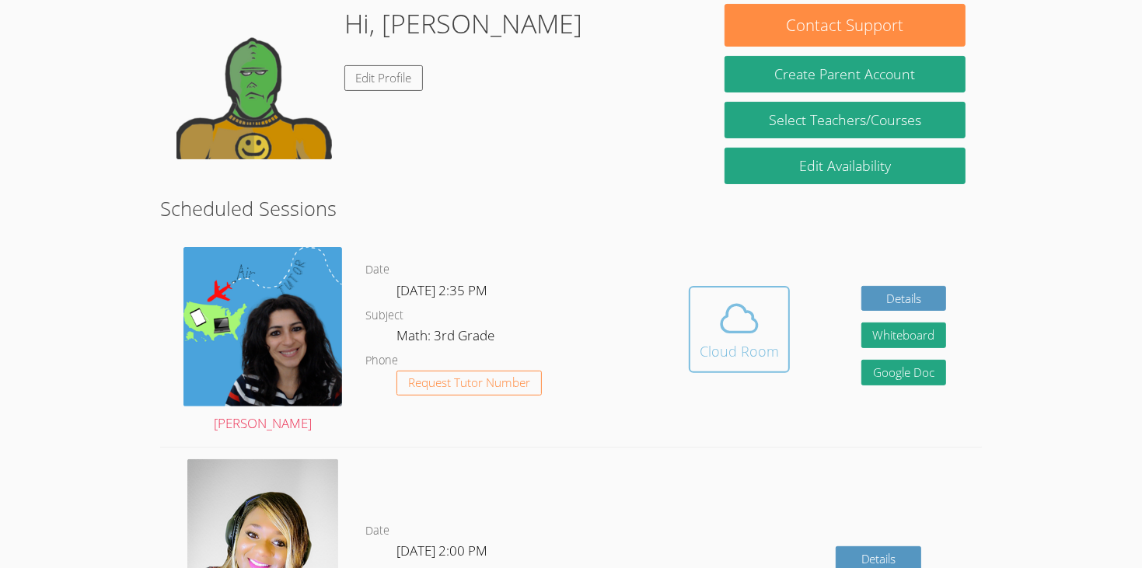
click at [722, 341] on div "Cloud Room" at bounding box center [739, 352] width 79 height 22
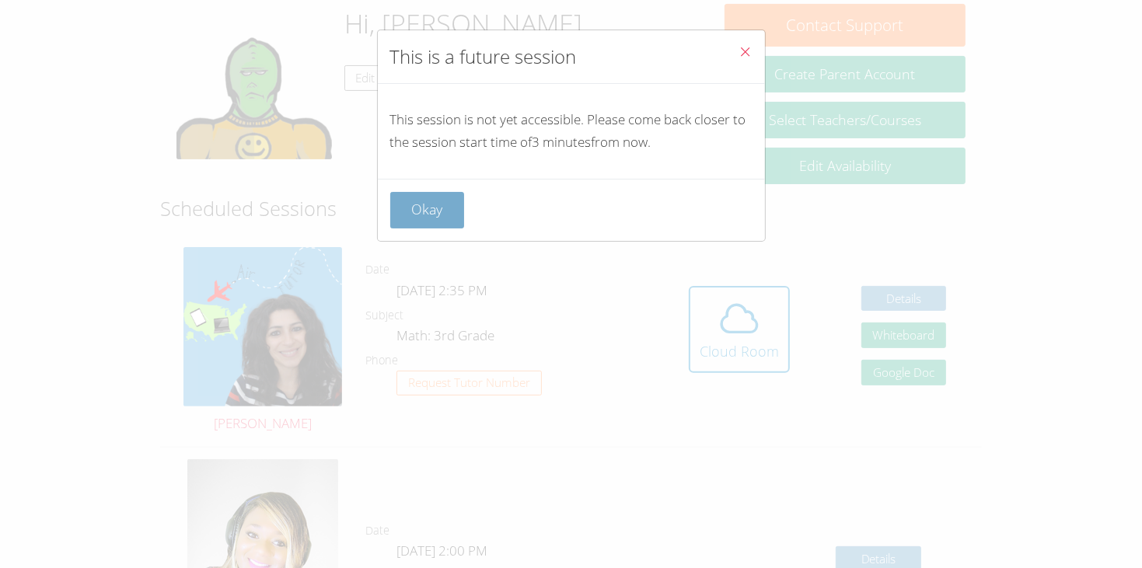
click at [438, 209] on button "Okay" at bounding box center [427, 210] width 75 height 37
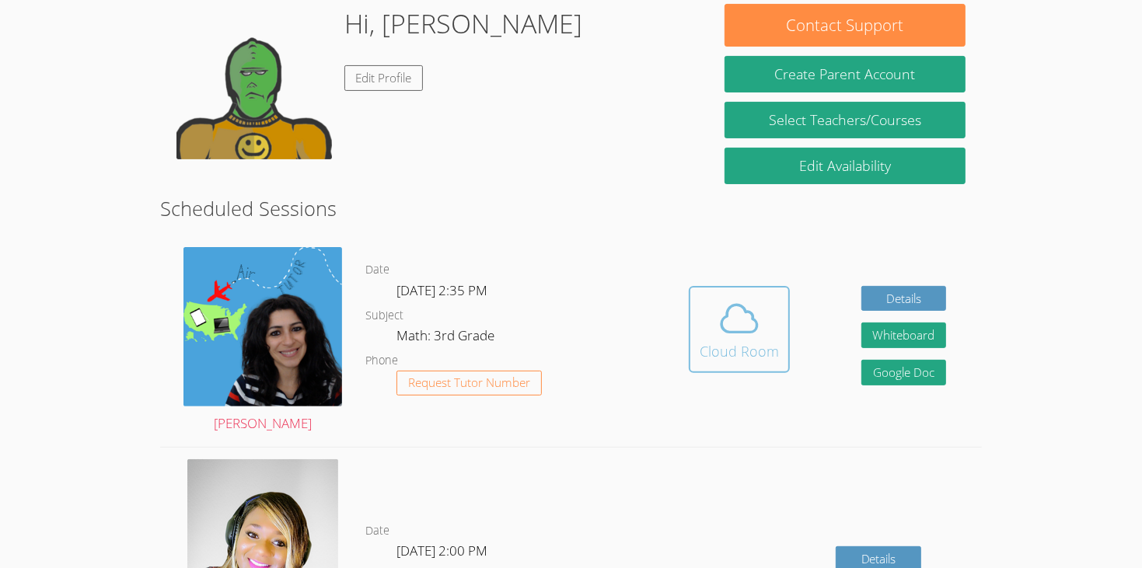
click at [738, 306] on icon at bounding box center [740, 319] width 44 height 44
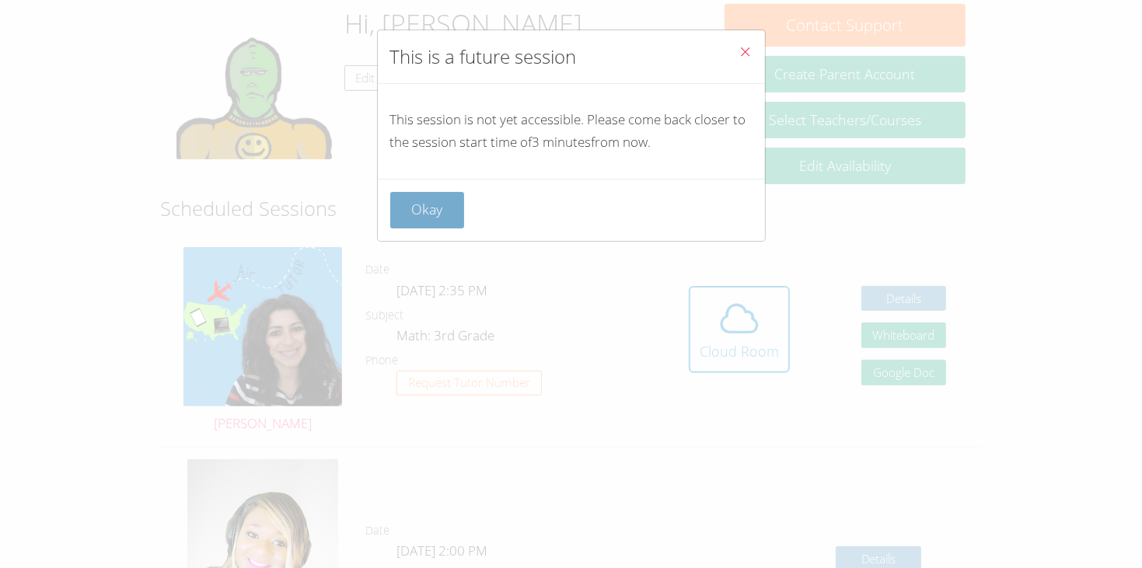
click at [463, 205] on button "Okay" at bounding box center [427, 210] width 75 height 37
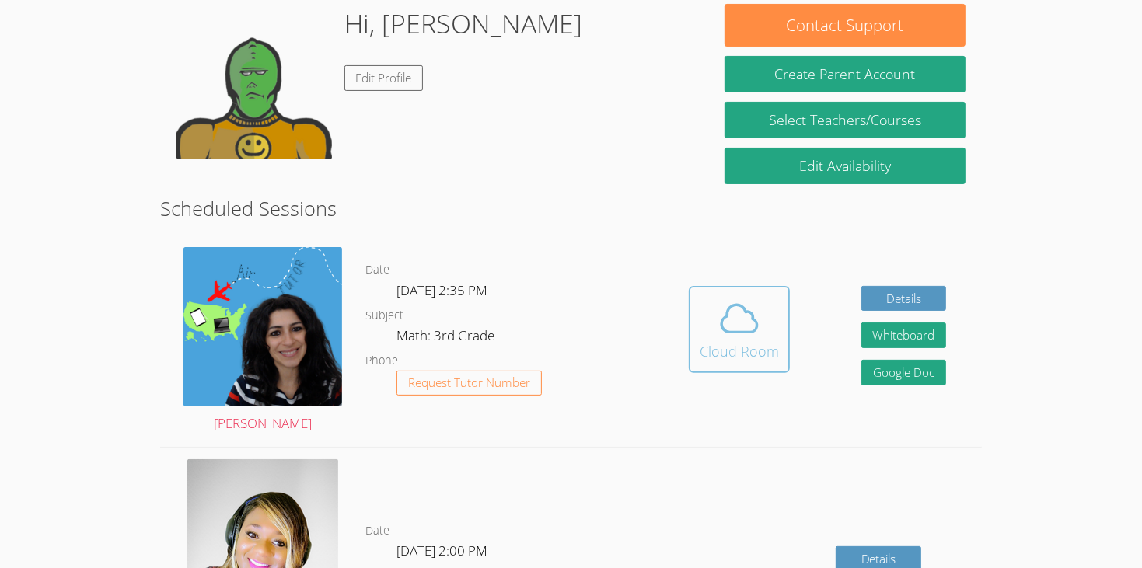
click at [721, 341] on div "Cloud Room" at bounding box center [739, 352] width 79 height 22
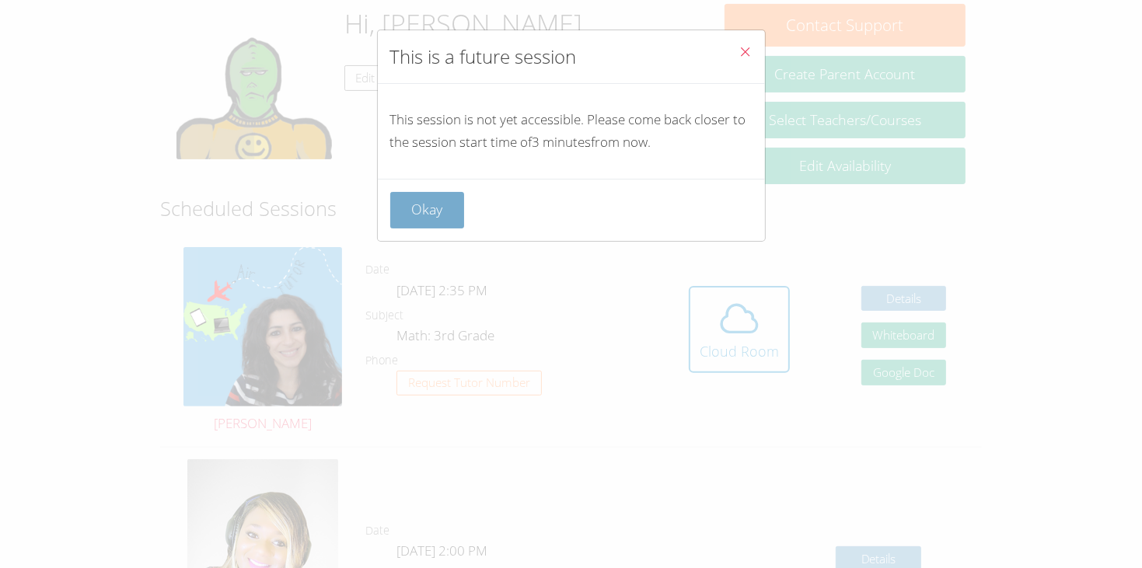
click at [437, 222] on button "Okay" at bounding box center [427, 210] width 75 height 37
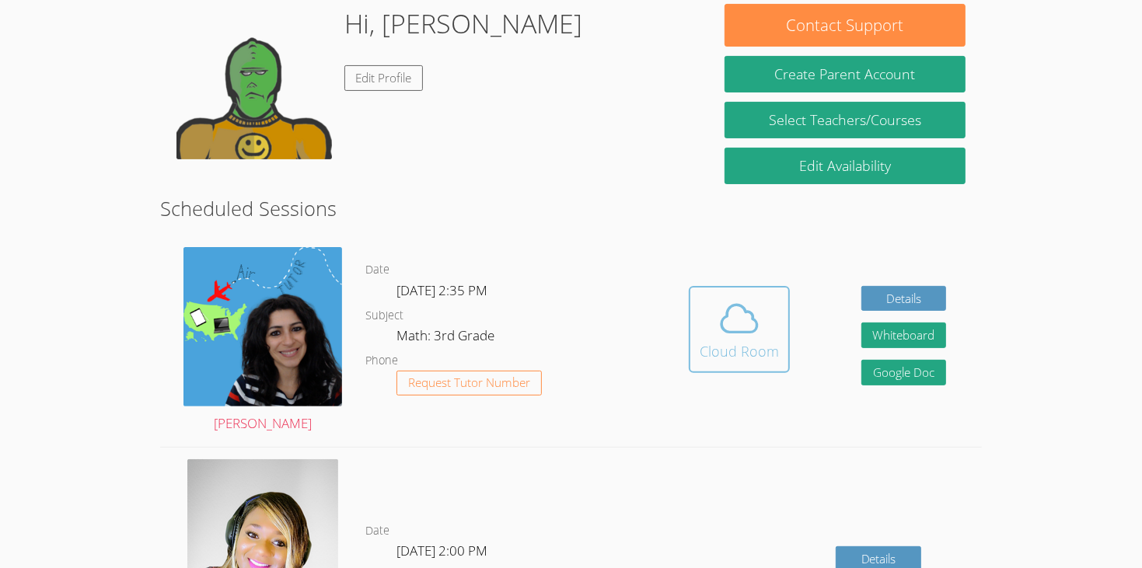
click at [706, 297] on span at bounding box center [739, 319] width 79 height 44
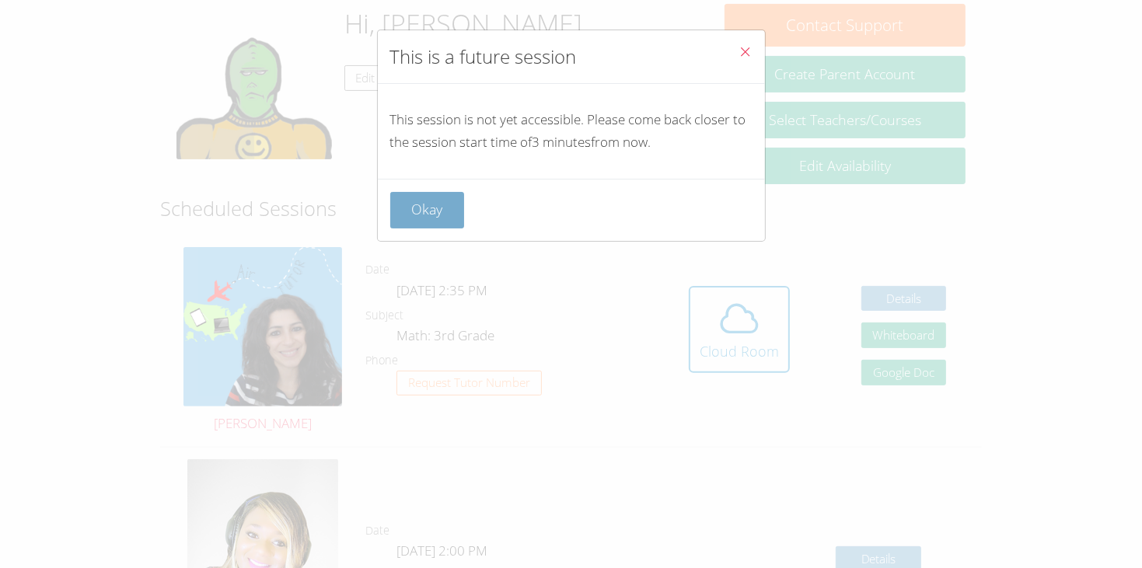
click at [435, 219] on button "Okay" at bounding box center [427, 210] width 75 height 37
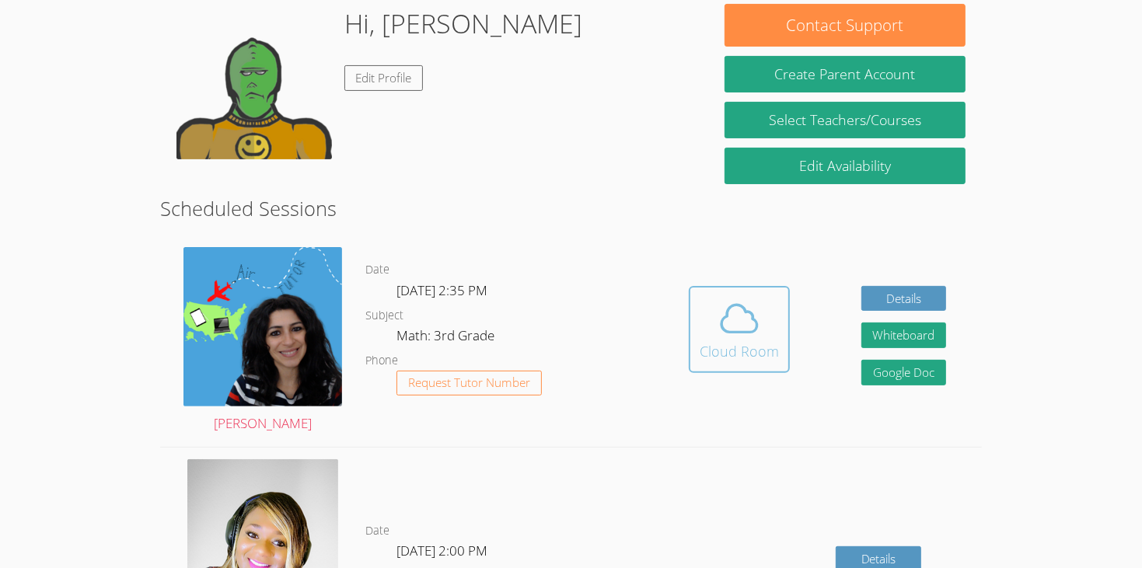
click at [741, 313] on icon at bounding box center [740, 319] width 44 height 44
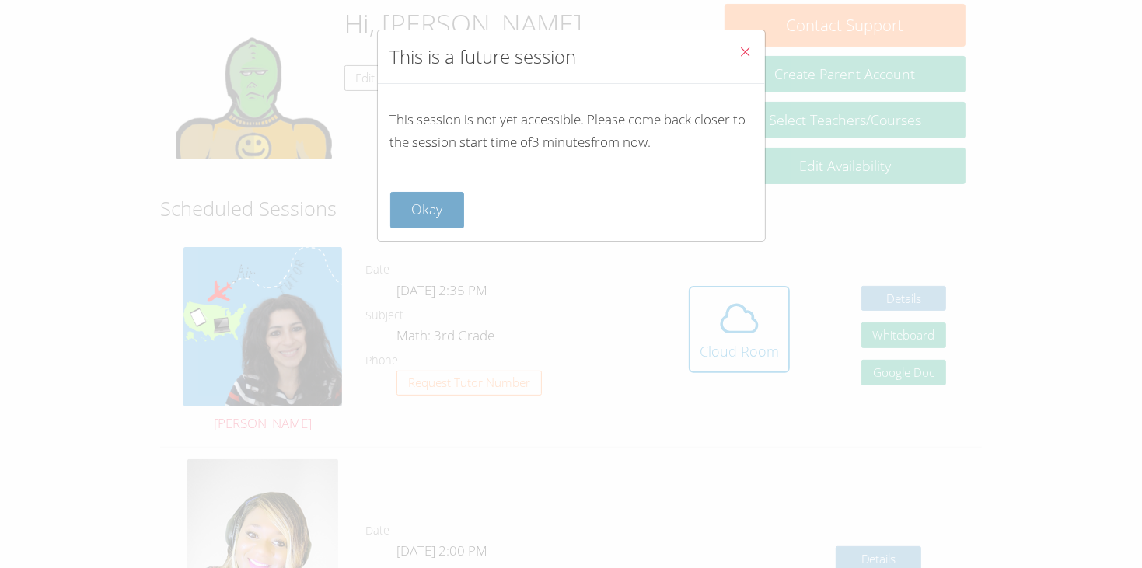
click at [426, 226] on button "Okay" at bounding box center [427, 210] width 75 height 37
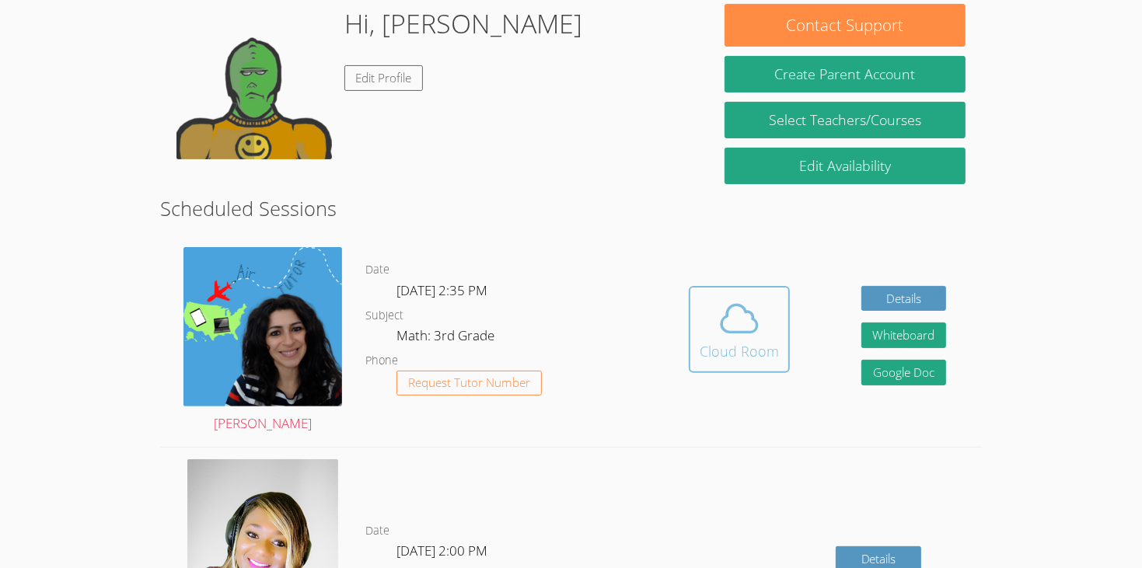
click at [774, 297] on span at bounding box center [739, 319] width 79 height 44
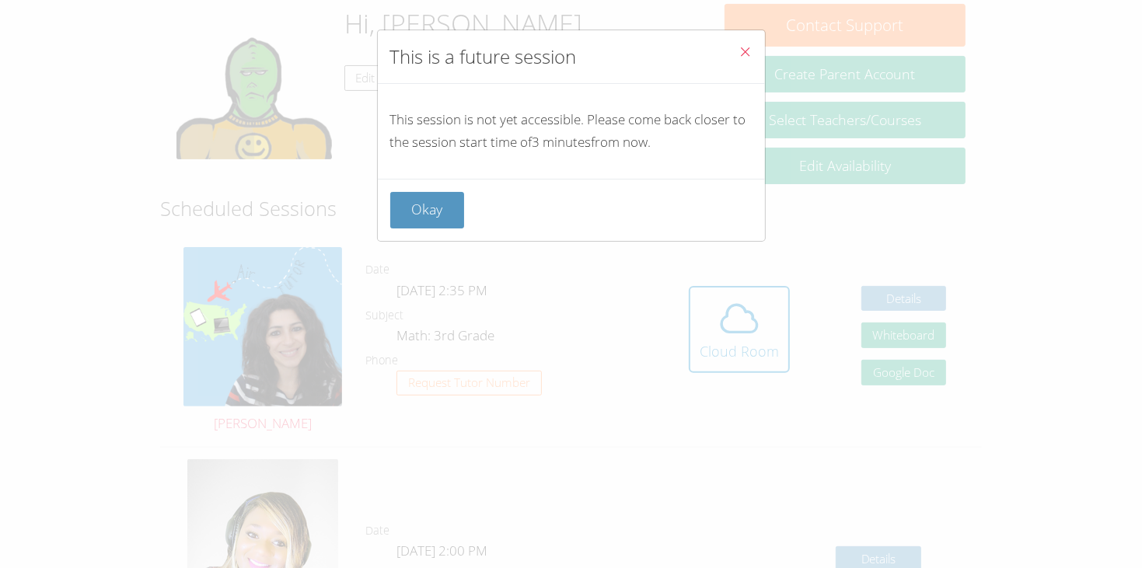
click at [466, 206] on div "Okay" at bounding box center [571, 210] width 362 height 37
click at [439, 197] on button "Okay" at bounding box center [427, 210] width 75 height 37
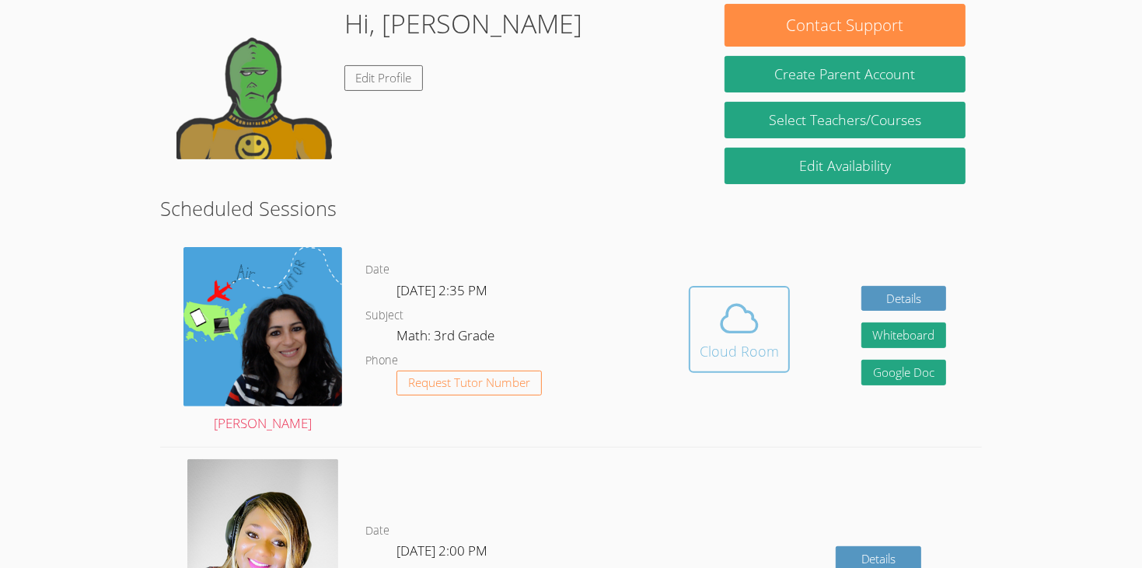
click at [753, 297] on icon at bounding box center [740, 319] width 44 height 44
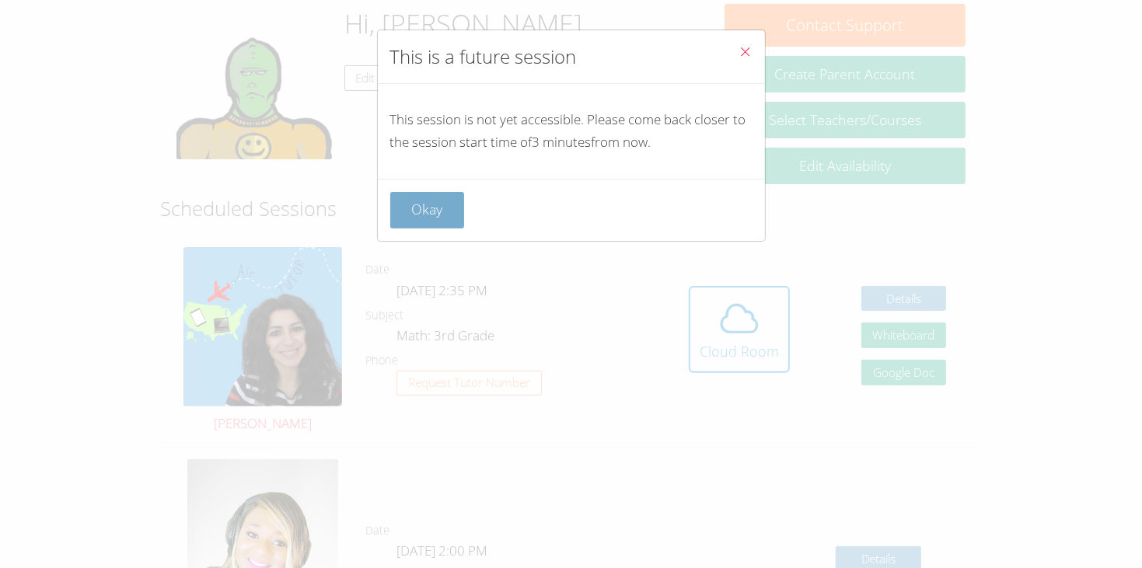
click at [439, 205] on button "Okay" at bounding box center [427, 210] width 75 height 37
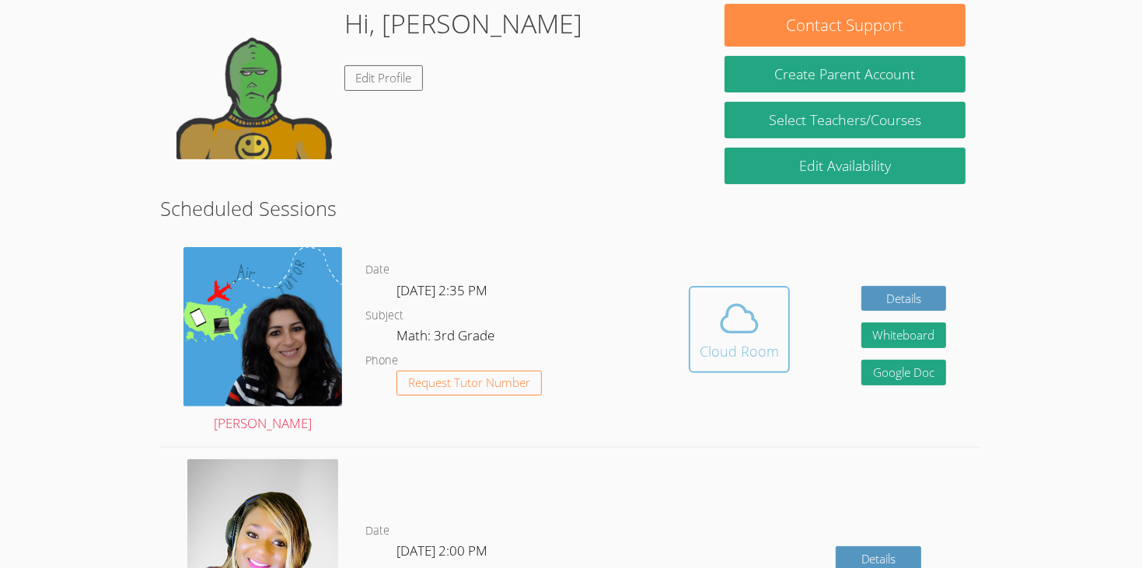
click at [765, 297] on span at bounding box center [739, 319] width 79 height 44
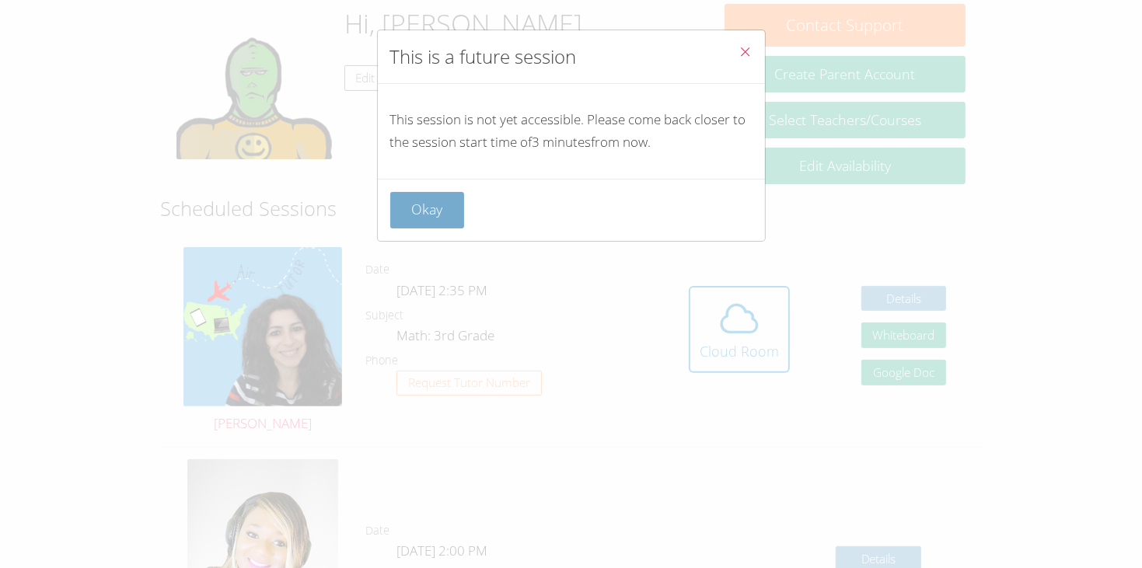
click at [438, 203] on button "Okay" at bounding box center [427, 210] width 75 height 37
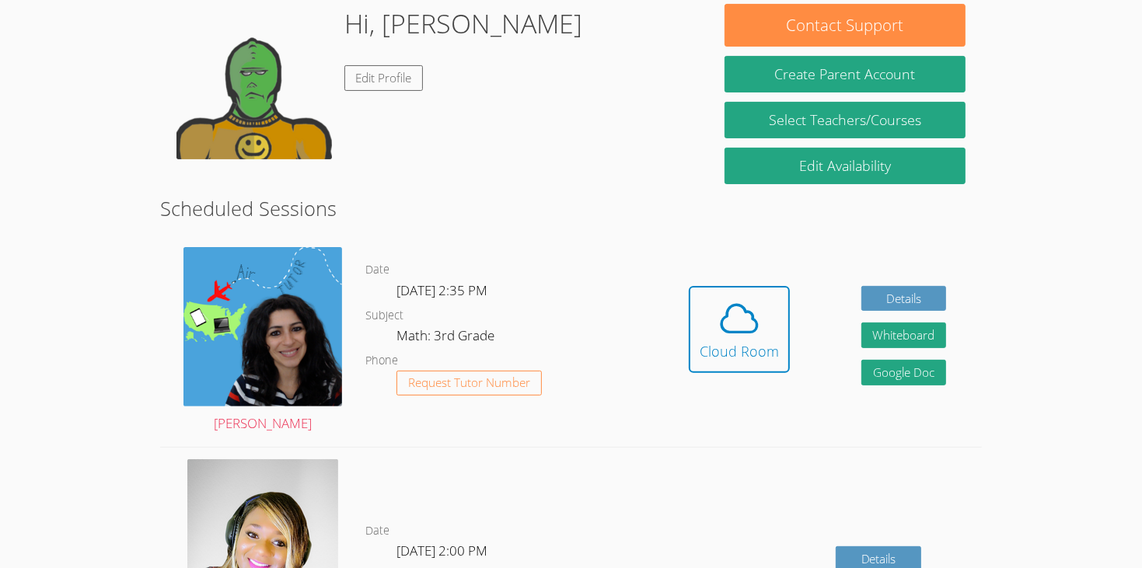
click at [730, 313] on icon at bounding box center [740, 319] width 44 height 44
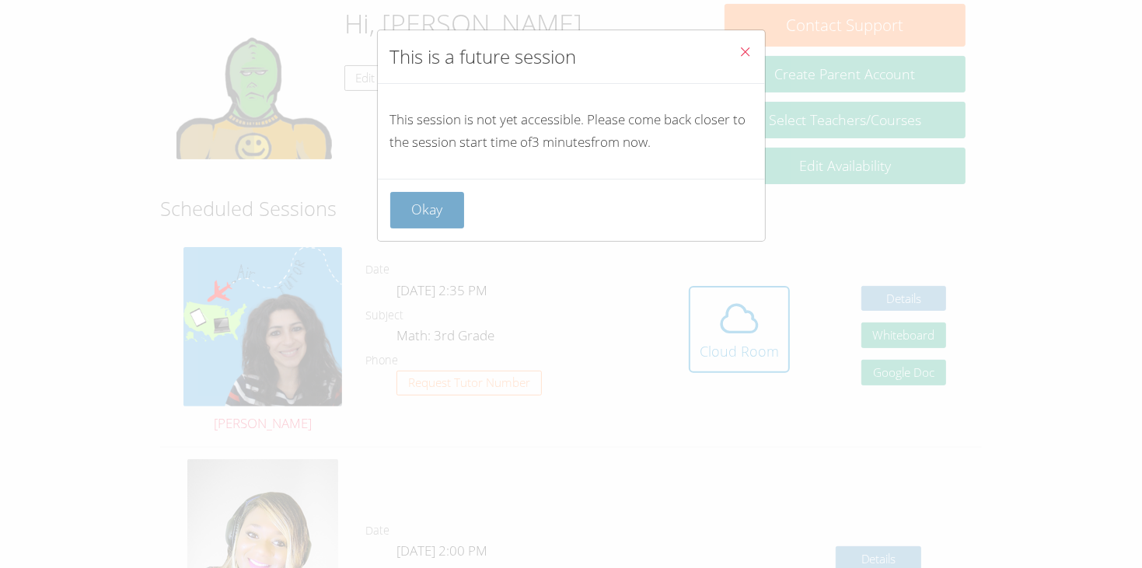
click at [455, 205] on button "Okay" at bounding box center [427, 210] width 75 height 37
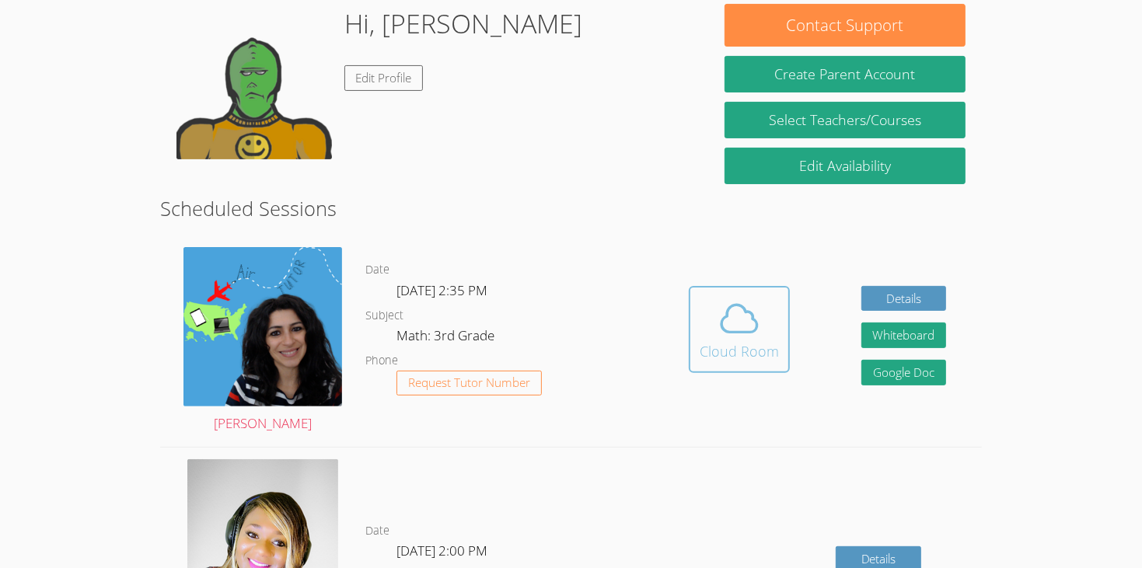
click at [756, 345] on button "Cloud Room" at bounding box center [739, 329] width 101 height 87
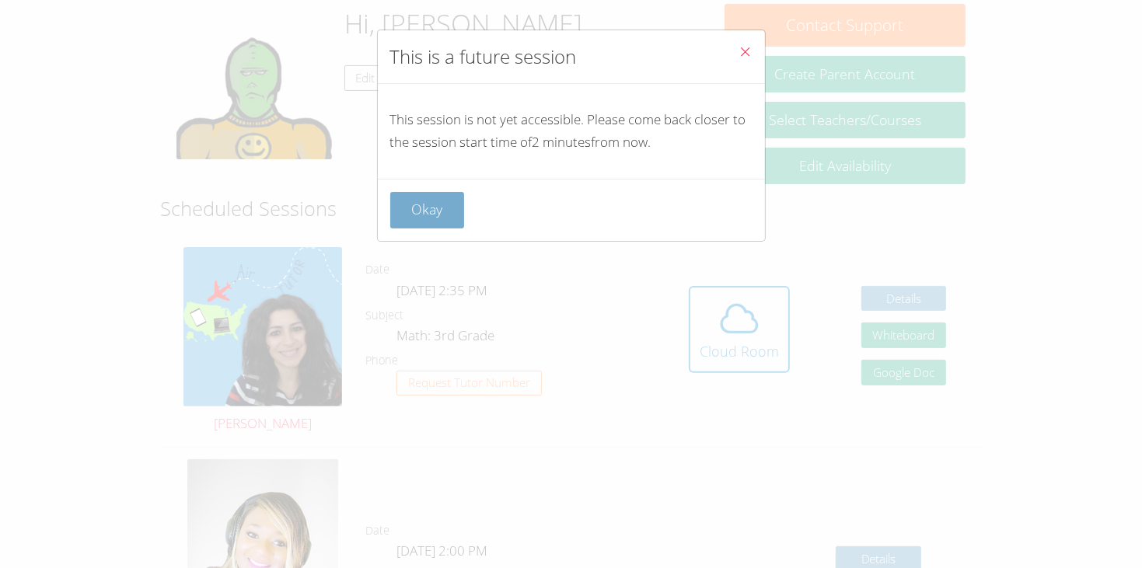
click at [434, 202] on button "Okay" at bounding box center [427, 210] width 75 height 37
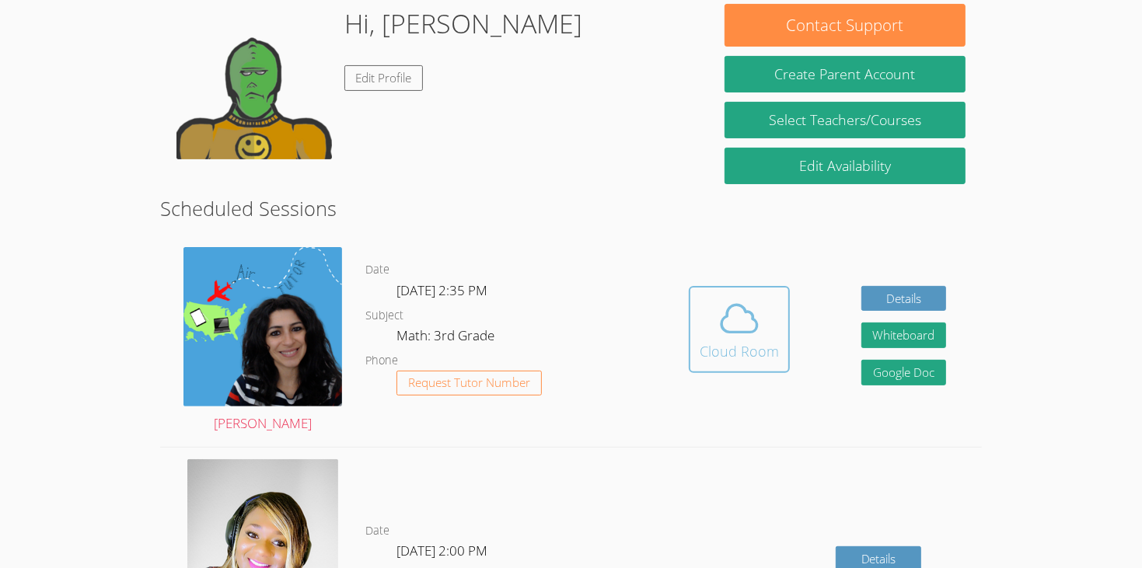
click at [748, 297] on icon at bounding box center [740, 319] width 44 height 44
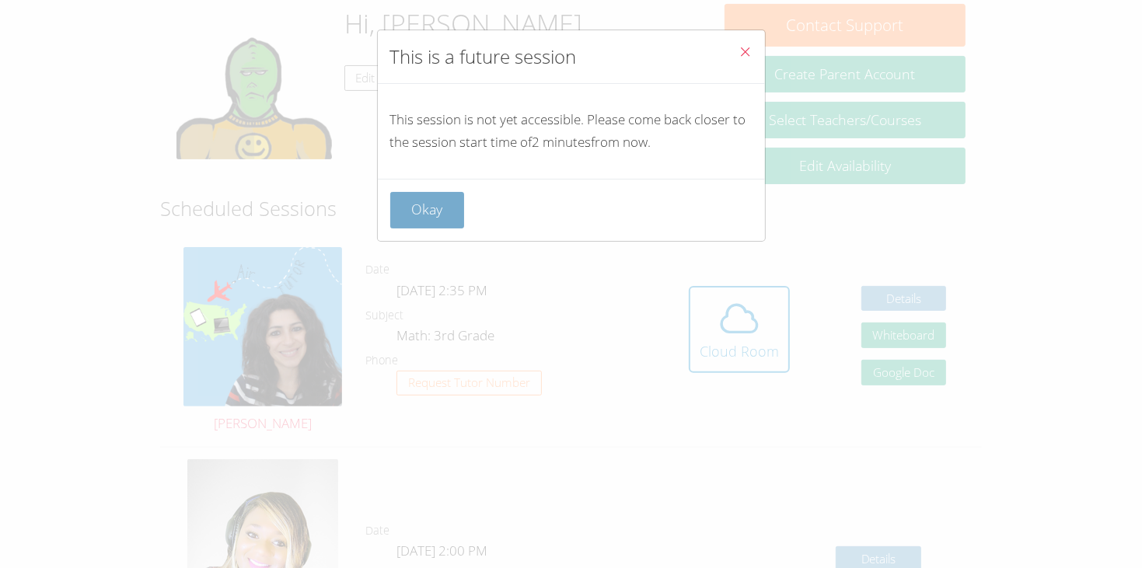
click at [443, 198] on button "Okay" at bounding box center [427, 210] width 75 height 37
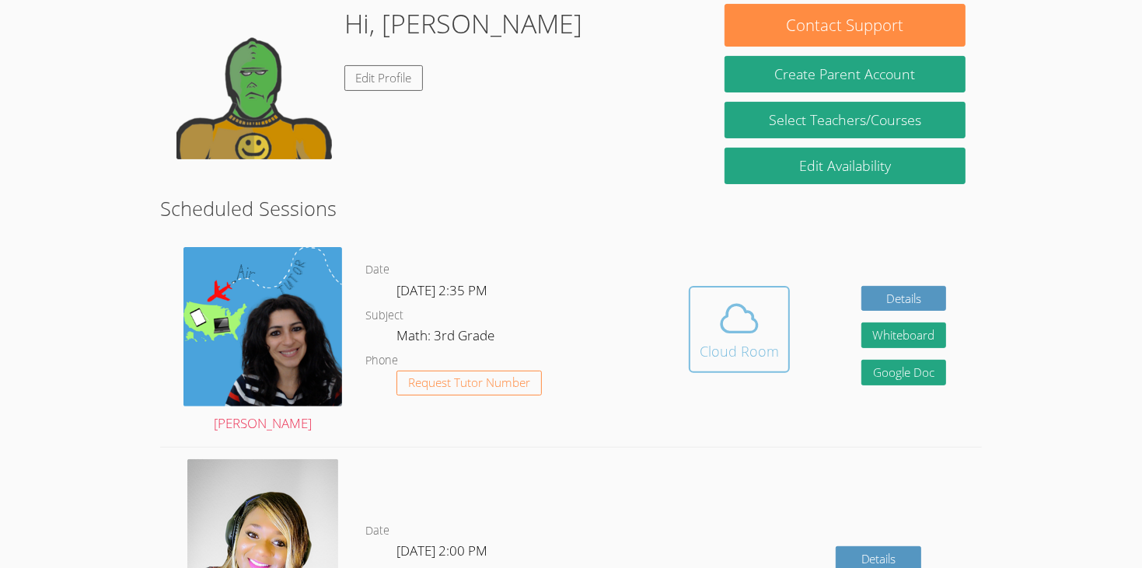
click at [747, 306] on icon at bounding box center [740, 319] width 44 height 44
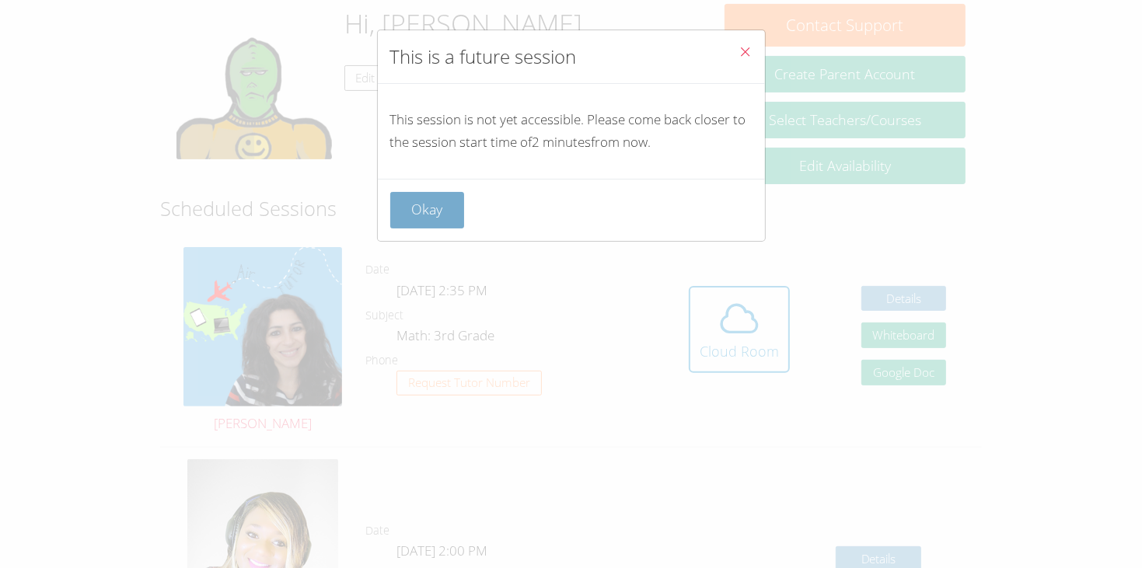
click at [417, 199] on button "Okay" at bounding box center [427, 210] width 75 height 37
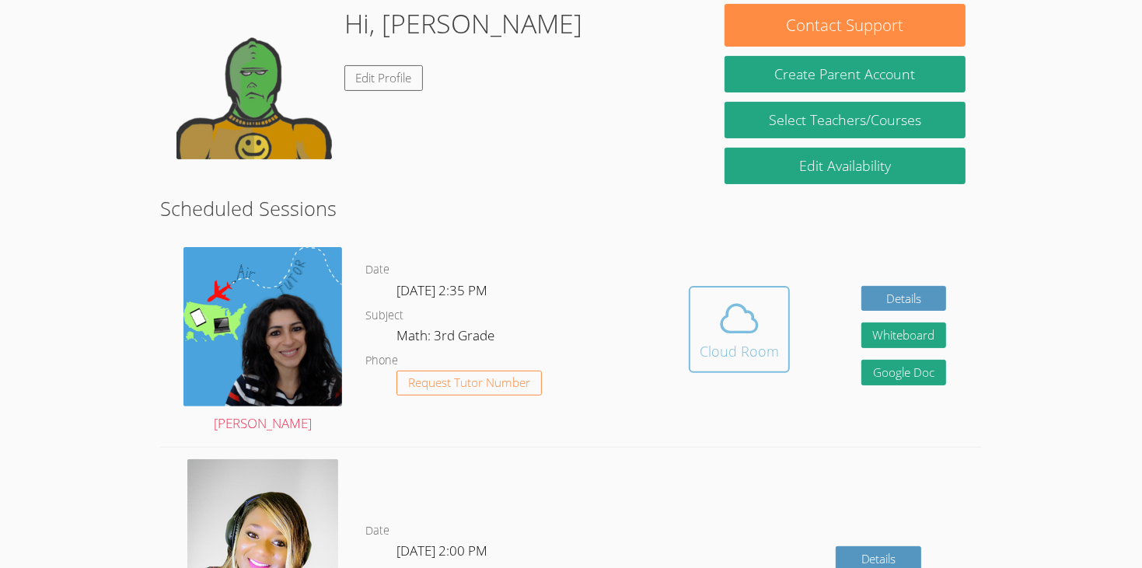
click at [738, 297] on icon at bounding box center [740, 319] width 44 height 44
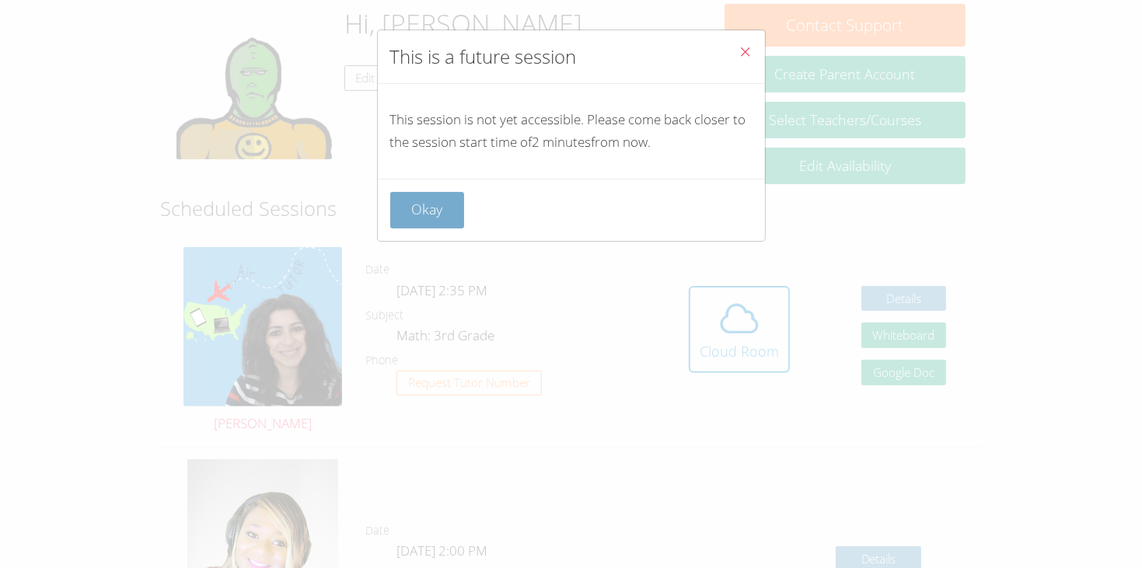
click at [421, 212] on button "Okay" at bounding box center [427, 210] width 75 height 37
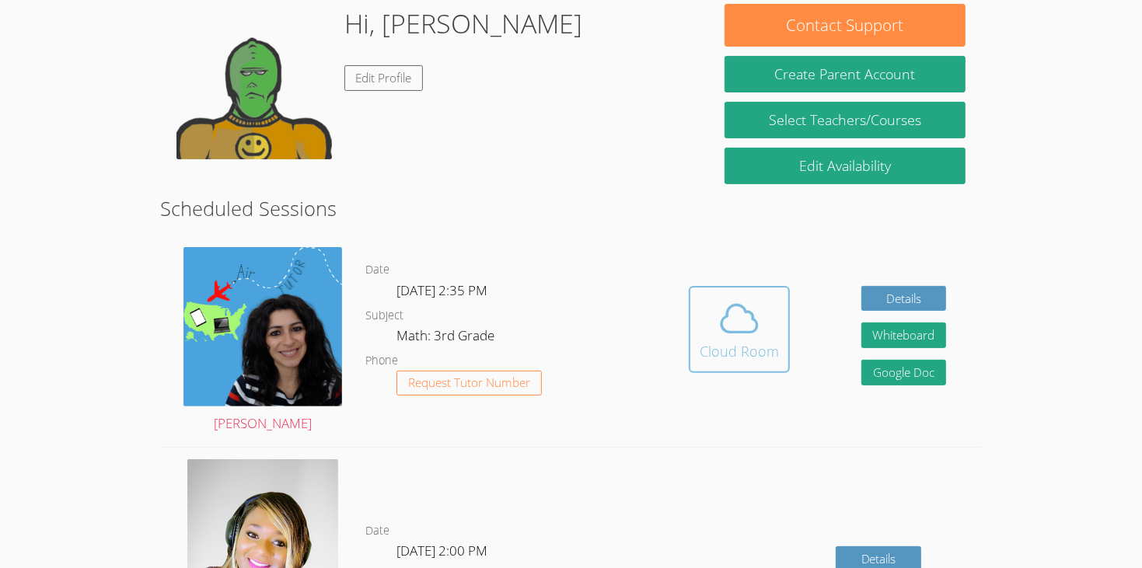
click at [706, 308] on span at bounding box center [739, 319] width 79 height 44
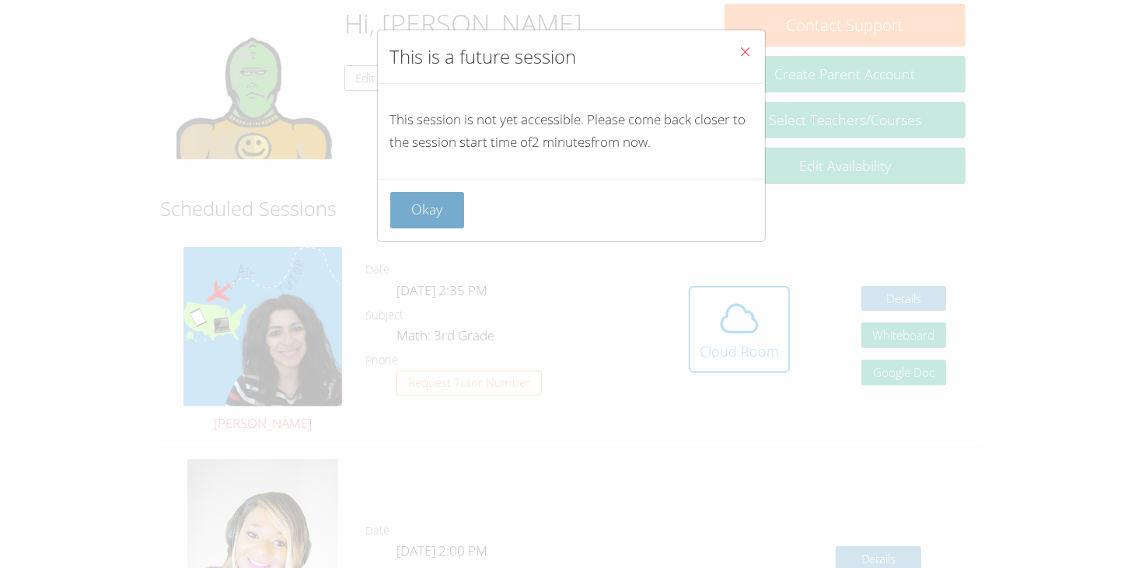
click at [425, 208] on button "Okay" at bounding box center [427, 210] width 75 height 37
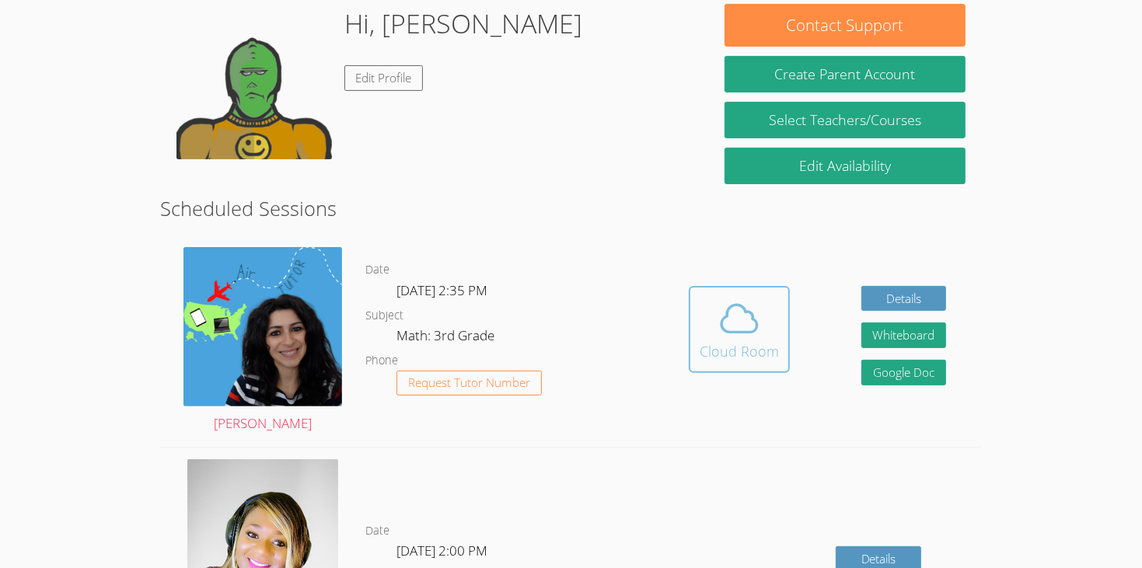
click at [764, 307] on span at bounding box center [739, 319] width 79 height 44
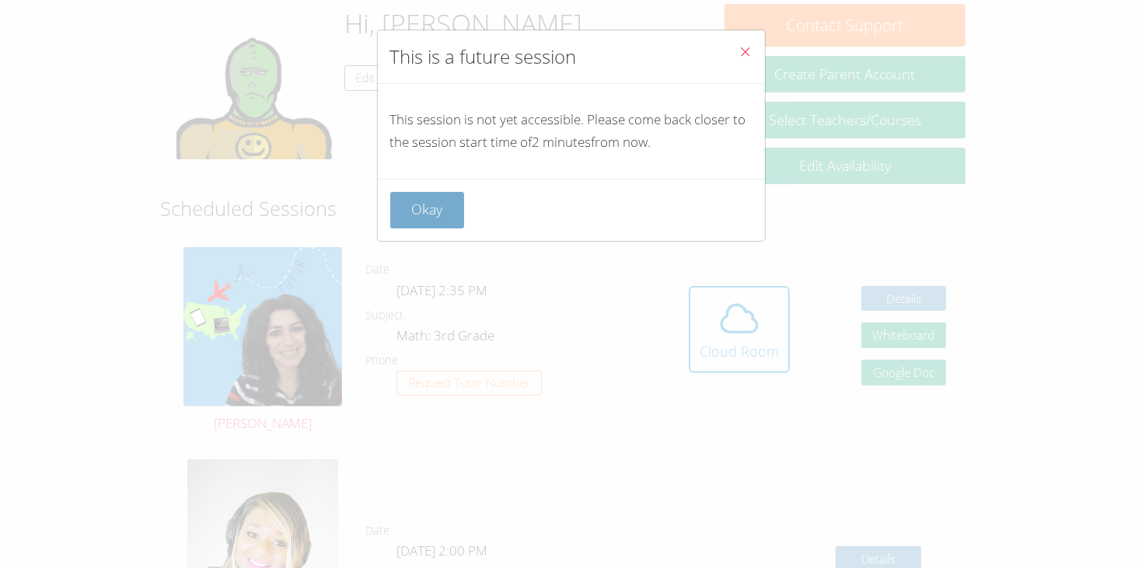
click at [415, 199] on button "Okay" at bounding box center [427, 210] width 75 height 37
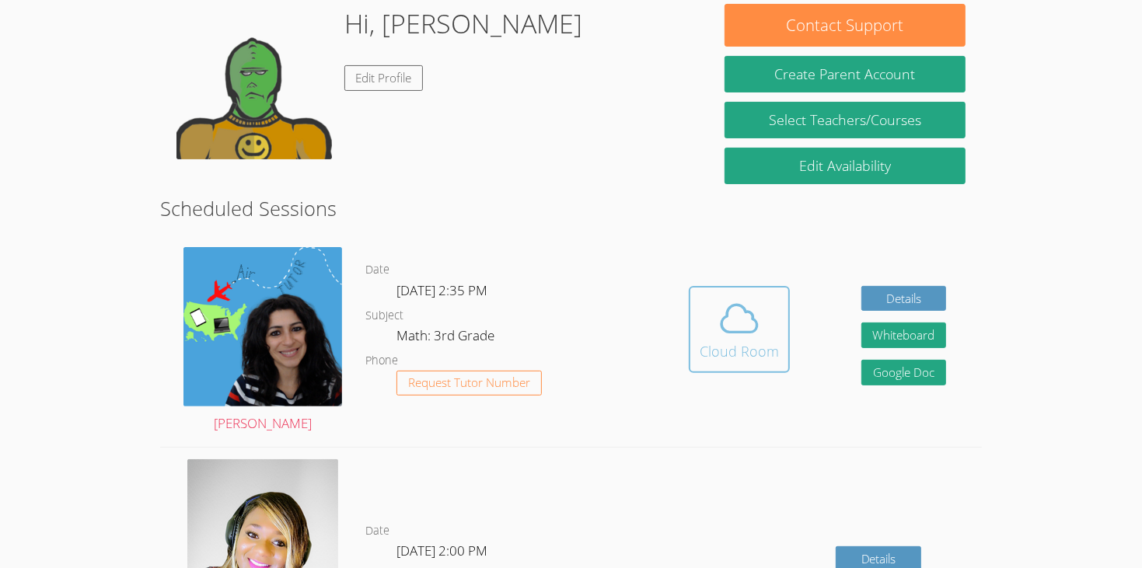
click at [714, 341] on div "Cloud Room" at bounding box center [739, 352] width 79 height 22
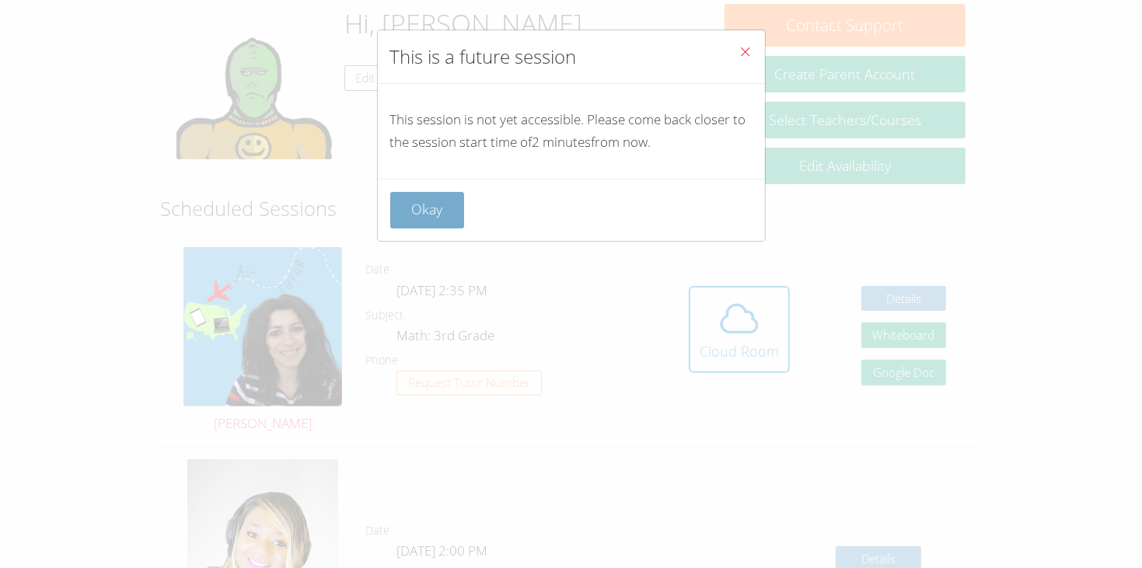
click at [449, 201] on button "Okay" at bounding box center [427, 210] width 75 height 37
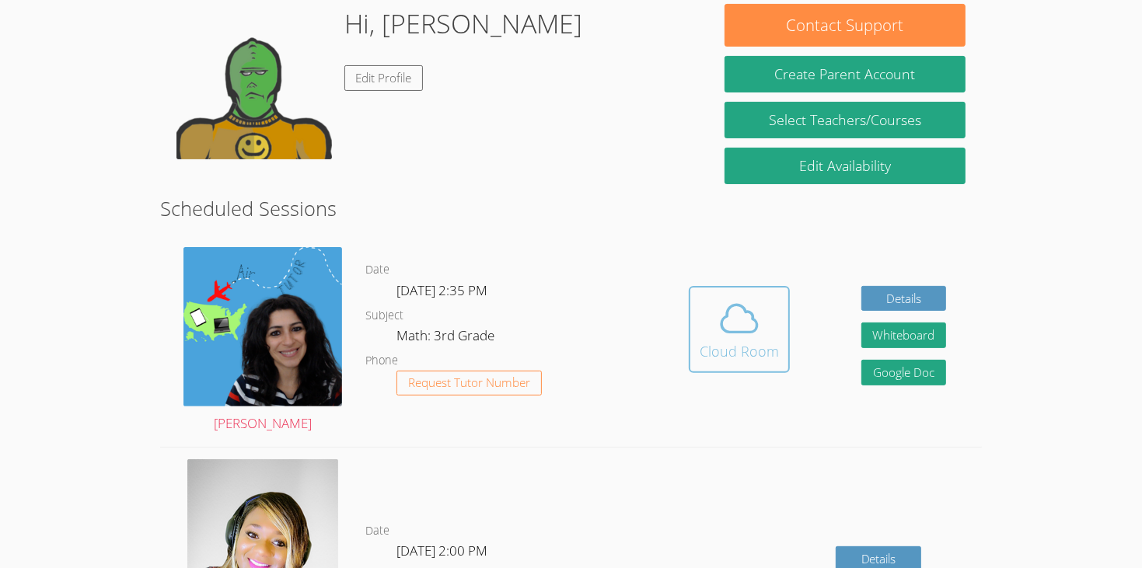
click at [704, 313] on span at bounding box center [739, 319] width 79 height 44
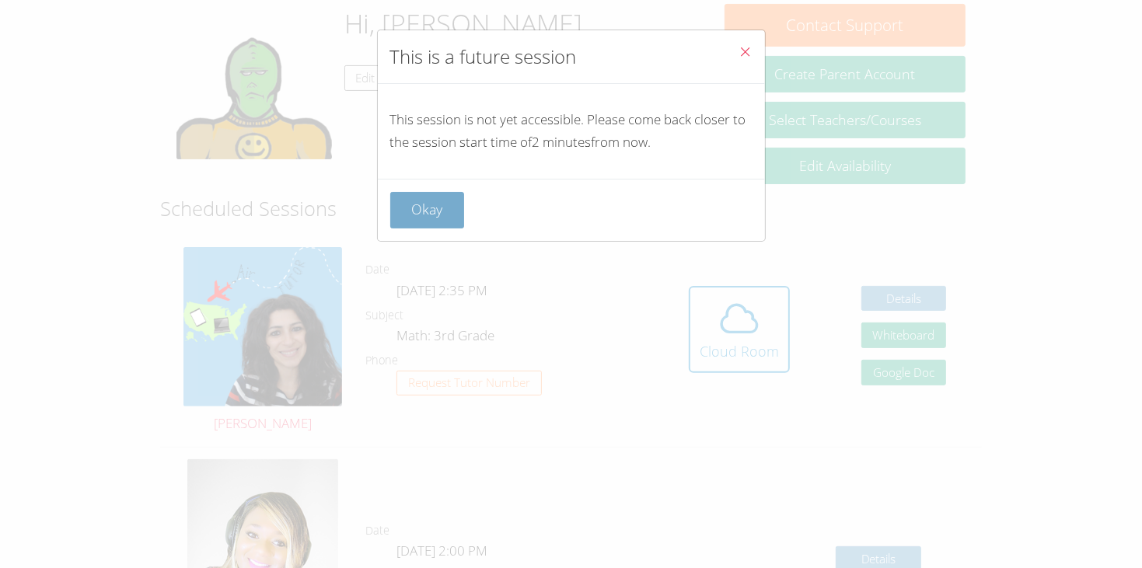
click at [449, 212] on button "Okay" at bounding box center [427, 210] width 75 height 37
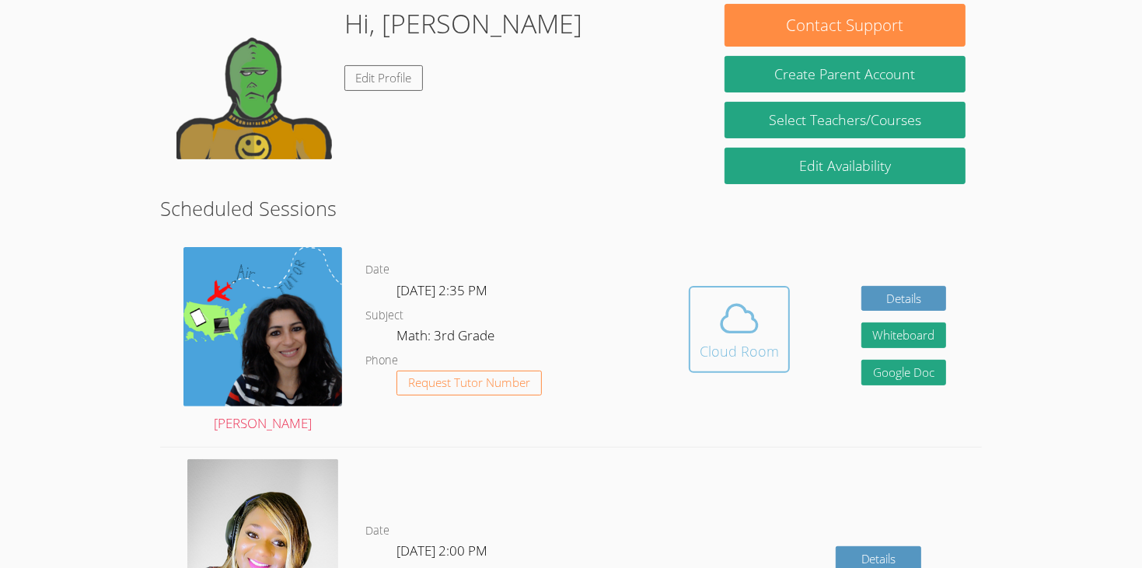
click at [754, 306] on icon at bounding box center [740, 319] width 36 height 27
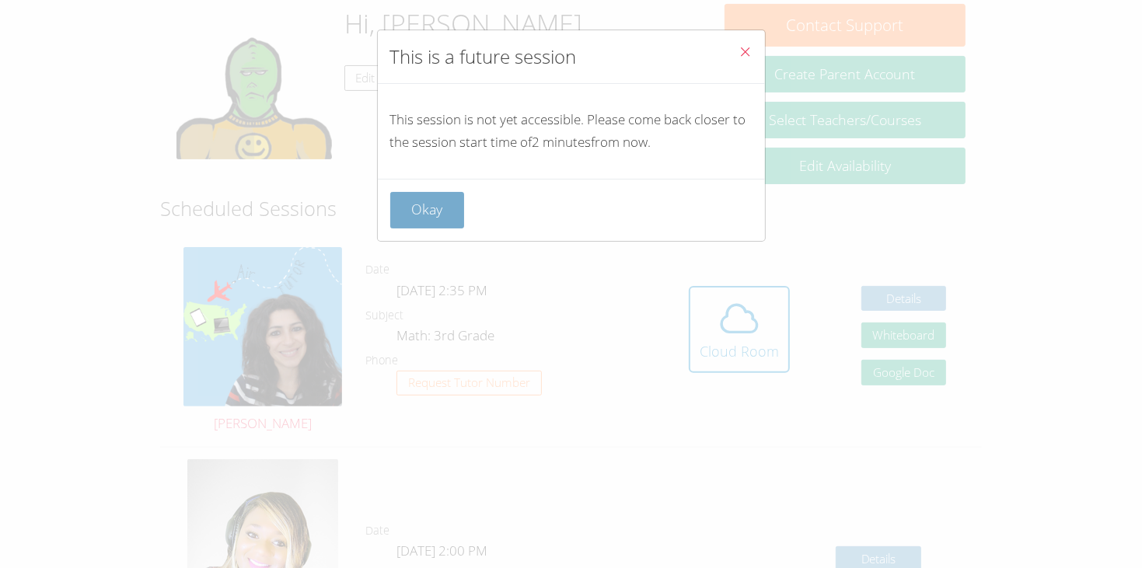
click at [439, 221] on button "Okay" at bounding box center [427, 210] width 75 height 37
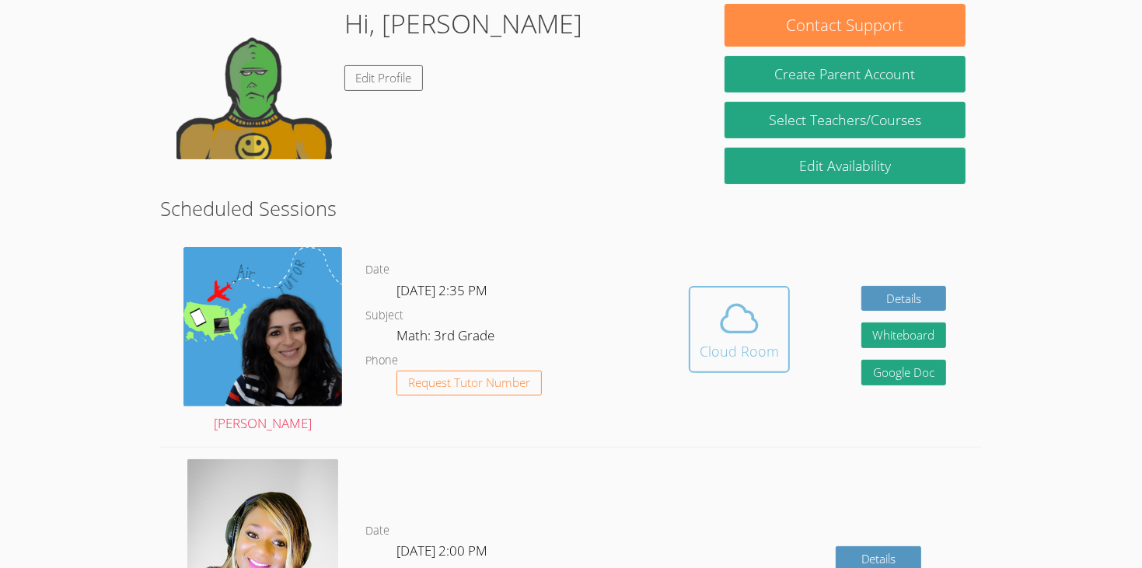
click at [749, 315] on icon at bounding box center [740, 319] width 44 height 44
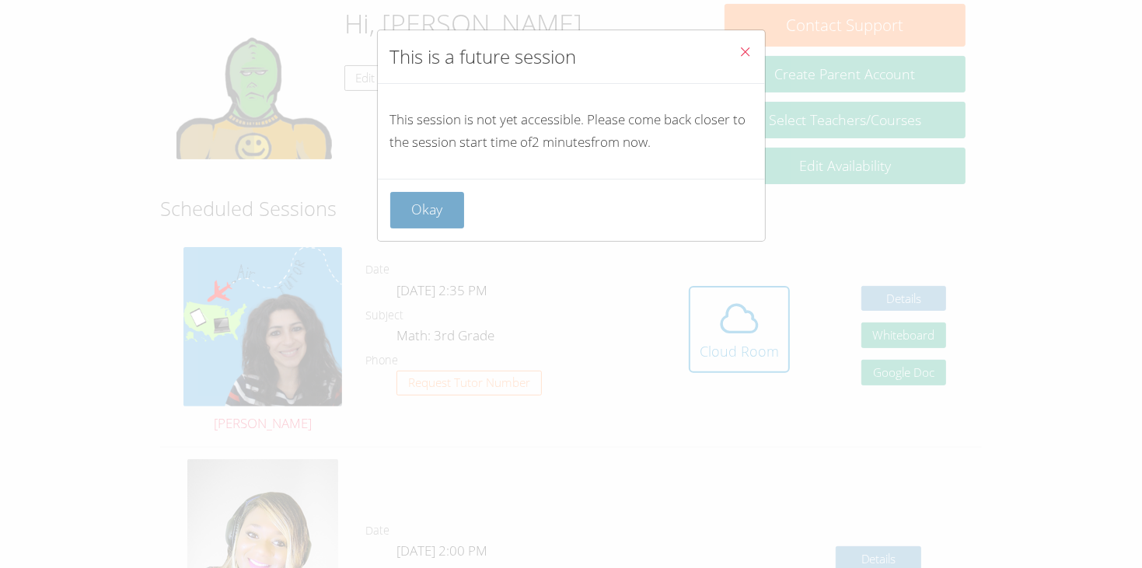
click at [405, 212] on button "Okay" at bounding box center [427, 210] width 75 height 37
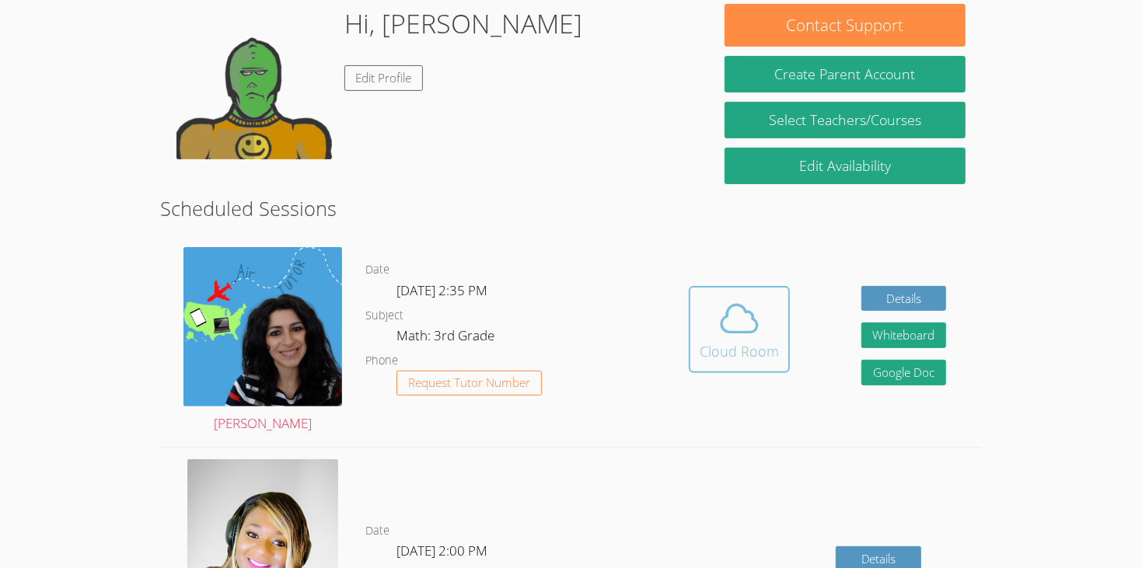
click at [750, 341] on div "Cloud Room" at bounding box center [739, 352] width 79 height 22
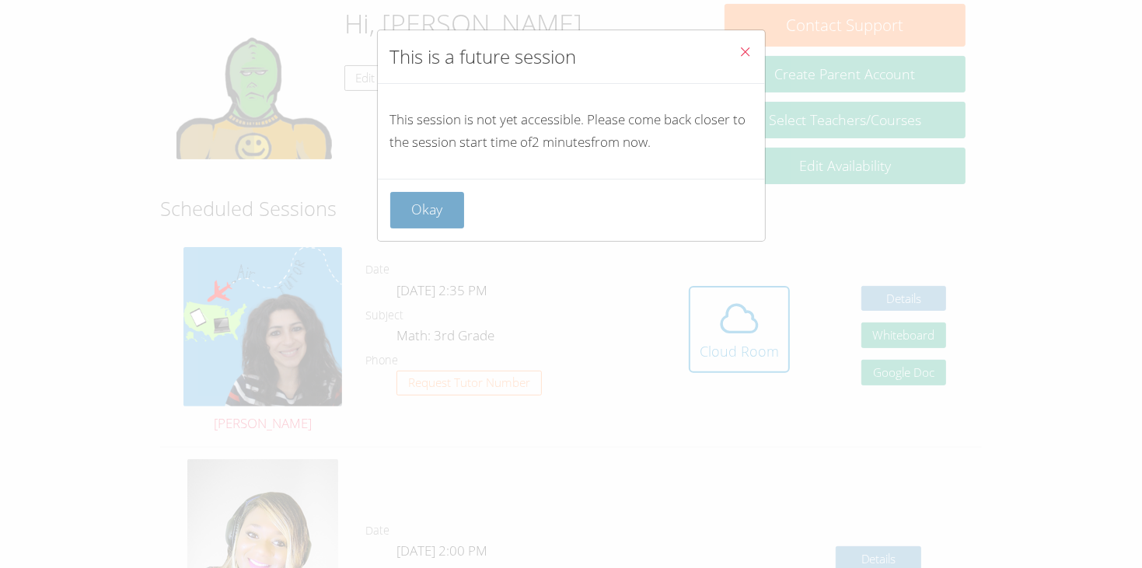
click at [447, 218] on button "Okay" at bounding box center [427, 210] width 75 height 37
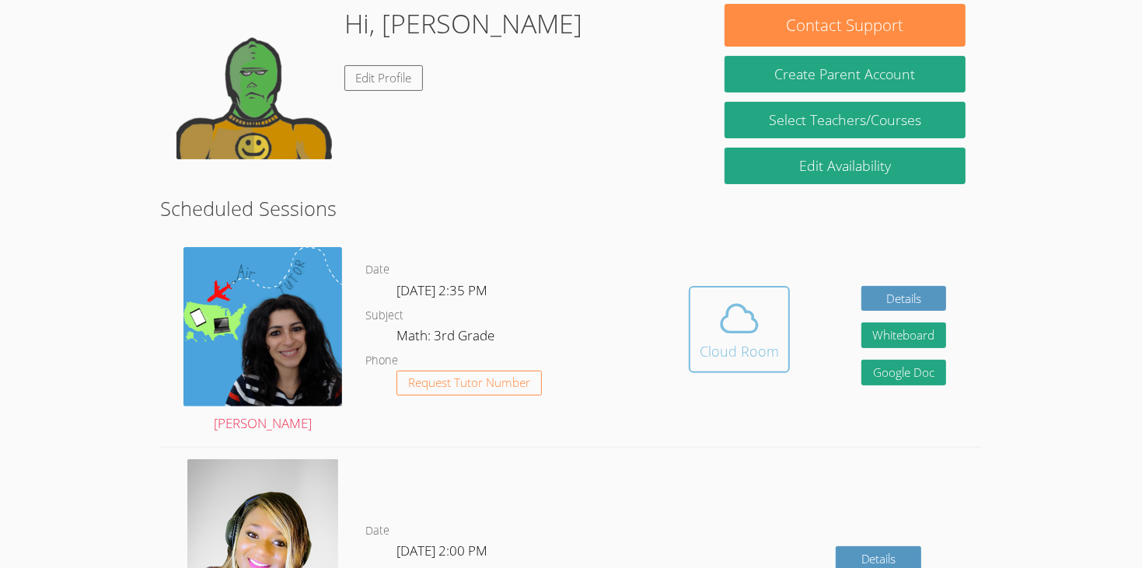
click at [730, 341] on div "Cloud Room" at bounding box center [739, 352] width 79 height 22
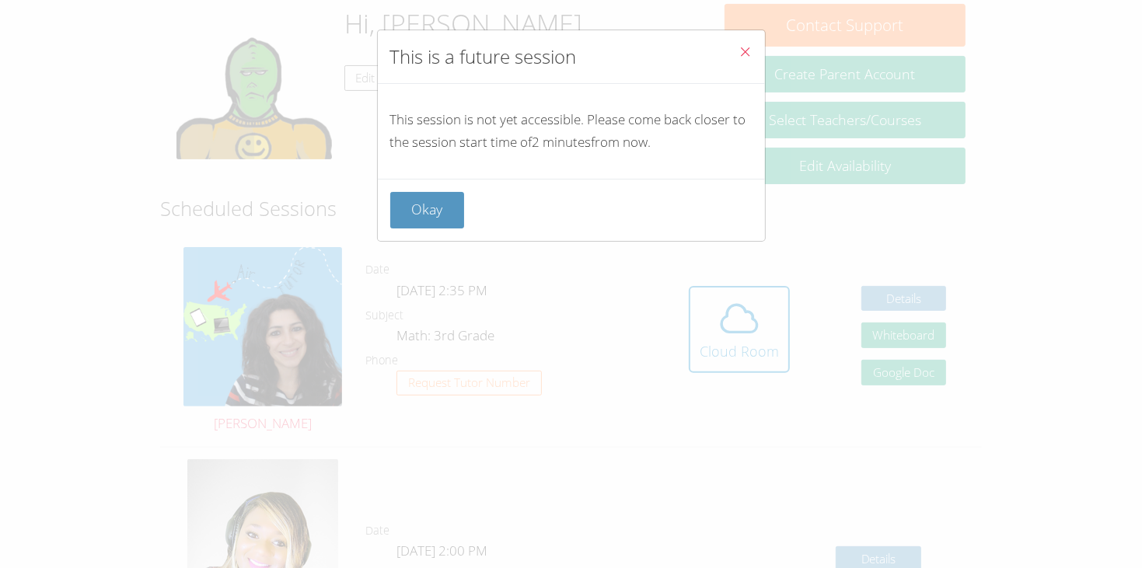
click at [388, 221] on div "Okay" at bounding box center [571, 210] width 387 height 62
click at [400, 221] on button "Okay" at bounding box center [427, 210] width 75 height 37
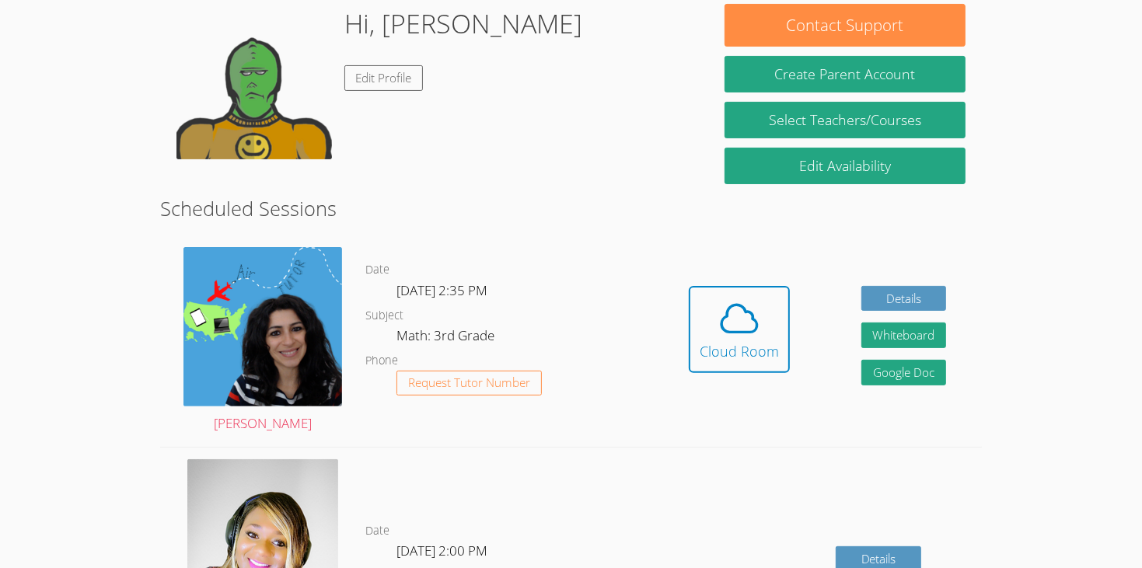
click at [648, 288] on dl "Date Tue Oct 7, 2:35 PM Subject Math: 3rd Grade Phone Request Tutor Number" at bounding box center [509, 342] width 288 height 162
click at [775, 303] on span at bounding box center [739, 319] width 79 height 44
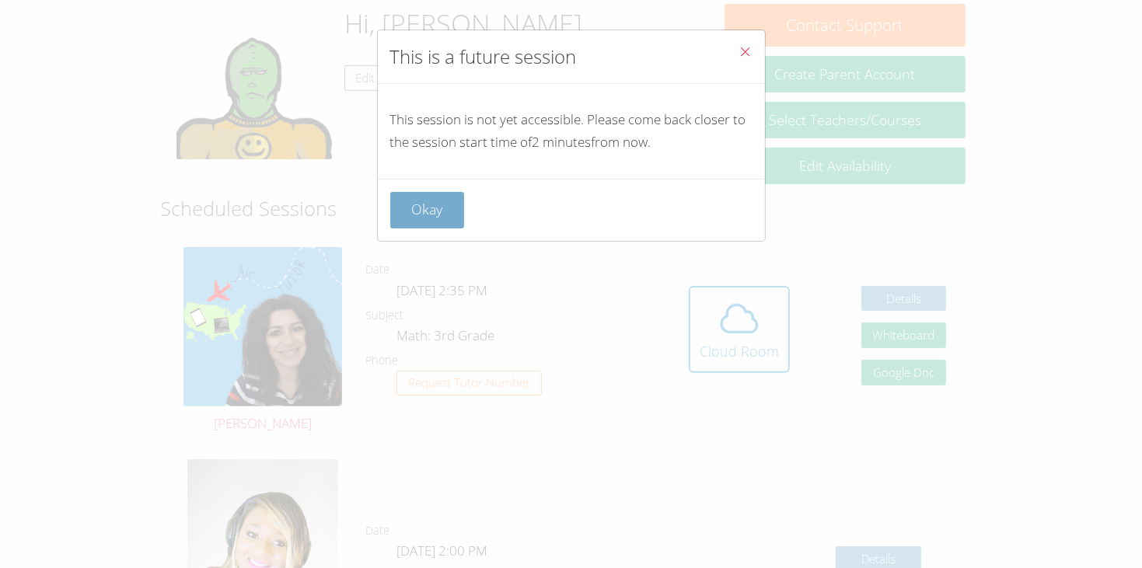
click at [460, 206] on button "Okay" at bounding box center [427, 210] width 75 height 37
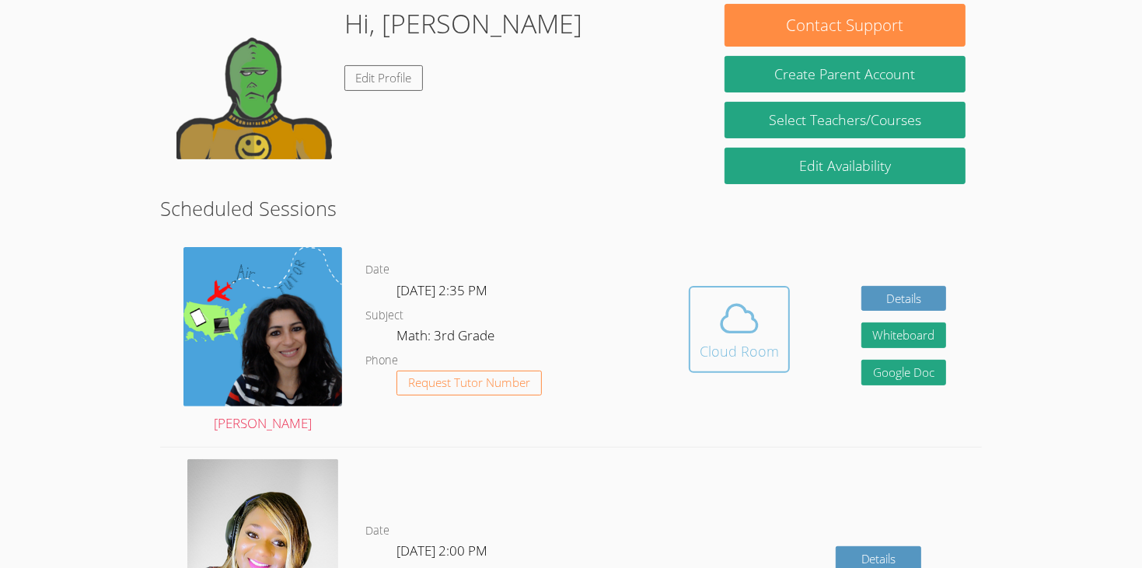
click at [718, 297] on icon at bounding box center [740, 319] width 44 height 44
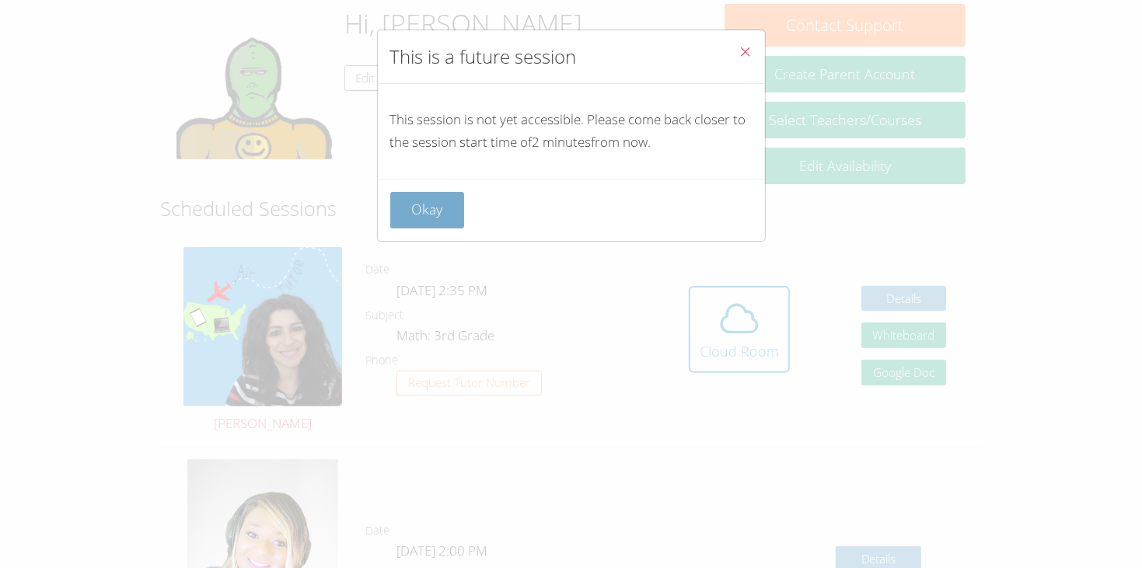
click at [442, 203] on button "Okay" at bounding box center [427, 210] width 75 height 37
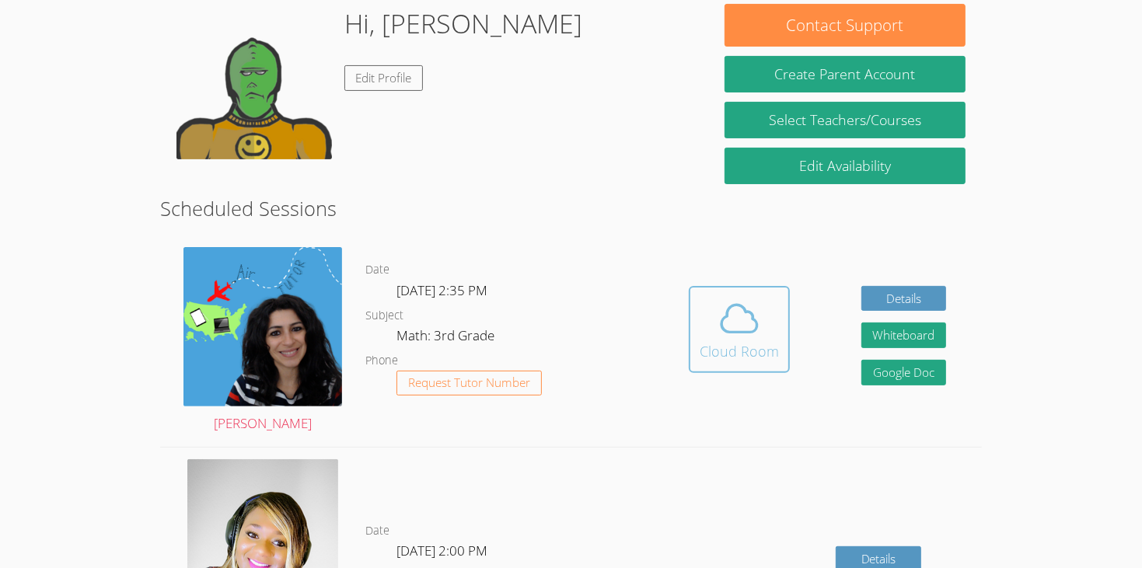
click at [726, 306] on icon at bounding box center [740, 319] width 36 height 27
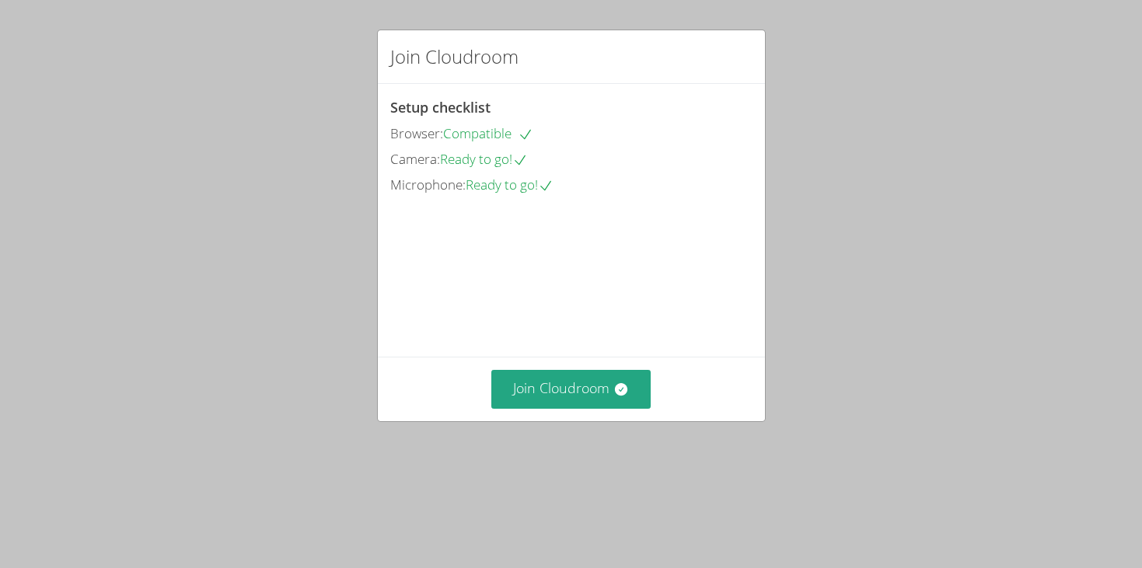
click at [581, 408] on button "Join Cloudroom" at bounding box center [570, 389] width 159 height 38
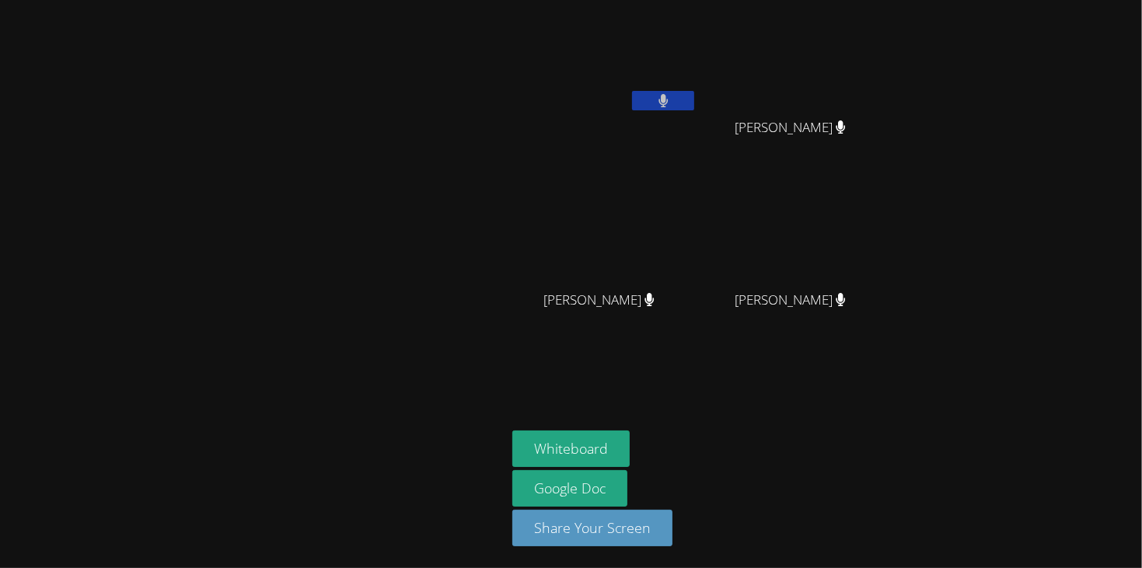
click at [420, 413] on div at bounding box center [253, 284] width 494 height 556
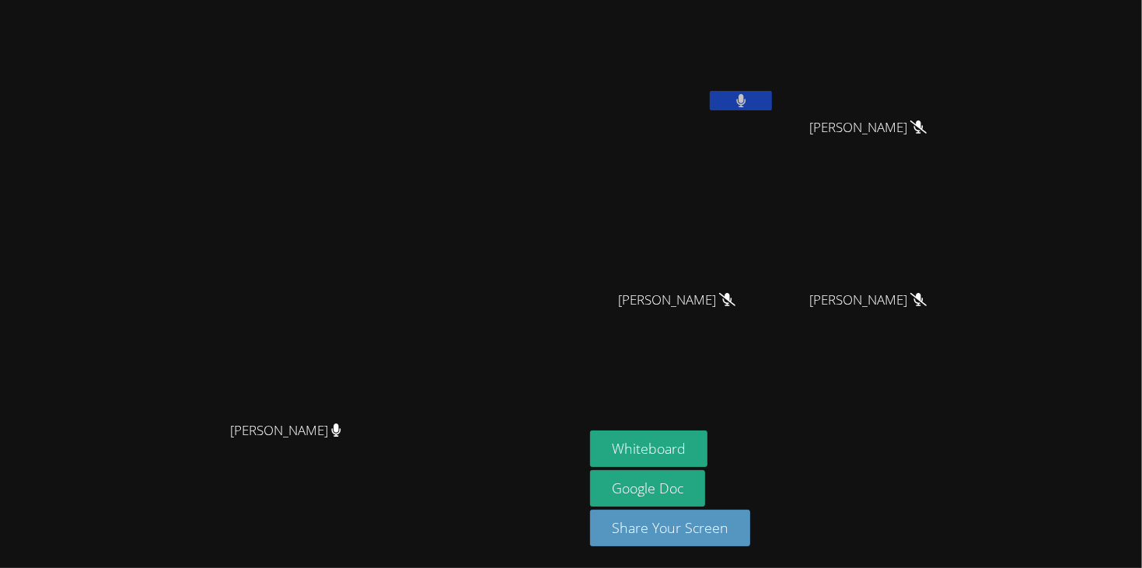
click at [772, 103] on button at bounding box center [741, 100] width 62 height 19
click at [750, 103] on icon at bounding box center [741, 100] width 16 height 13
click at [708, 445] on button "Whiteboard" at bounding box center [648, 449] width 117 height 37
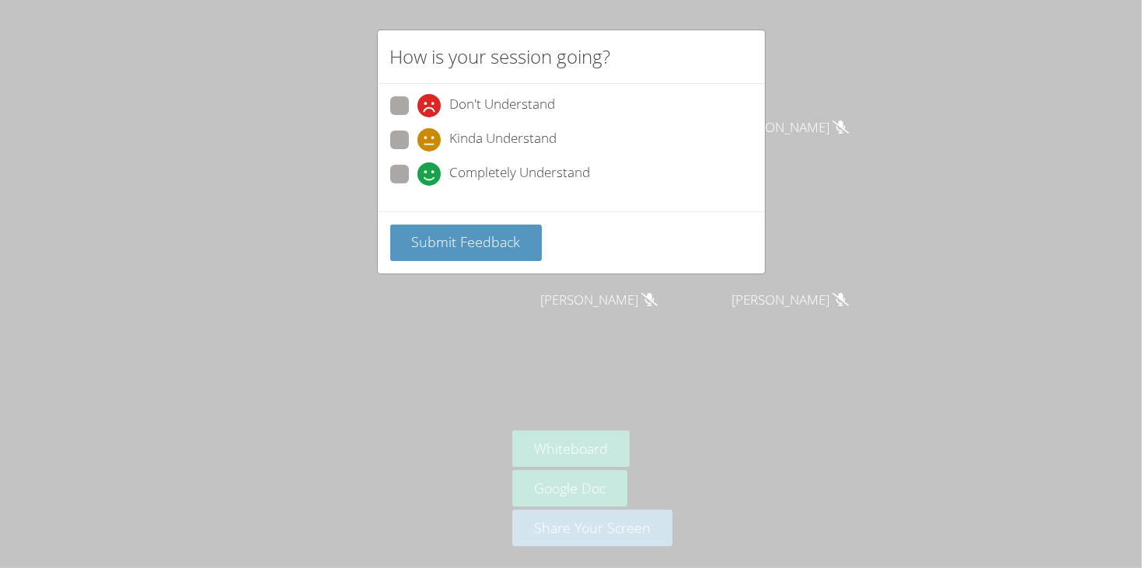
click at [533, 134] on span "Kinda Understand" at bounding box center [503, 139] width 107 height 23
click at [431, 134] on input "Kinda Understand" at bounding box center [424, 137] width 13 height 13
radio input "true"
click at [512, 219] on div "Submit Feedback" at bounding box center [571, 243] width 387 height 62
click at [512, 235] on span "Submit Feedback" at bounding box center [465, 242] width 109 height 19
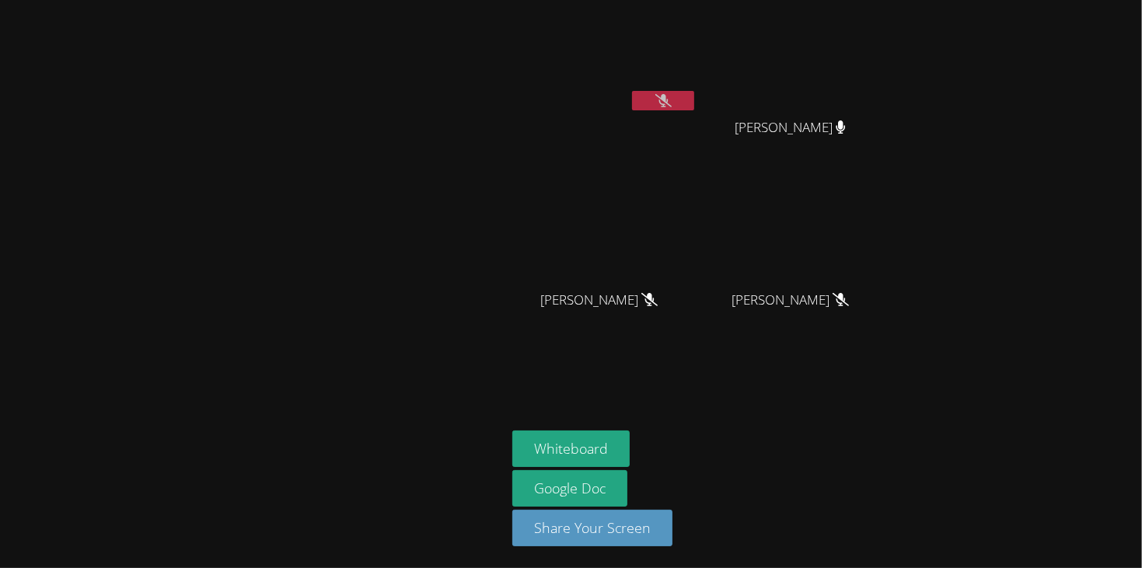
click at [672, 94] on button at bounding box center [663, 100] width 62 height 19
